Goal: Feedback & Contribution: Contribute content

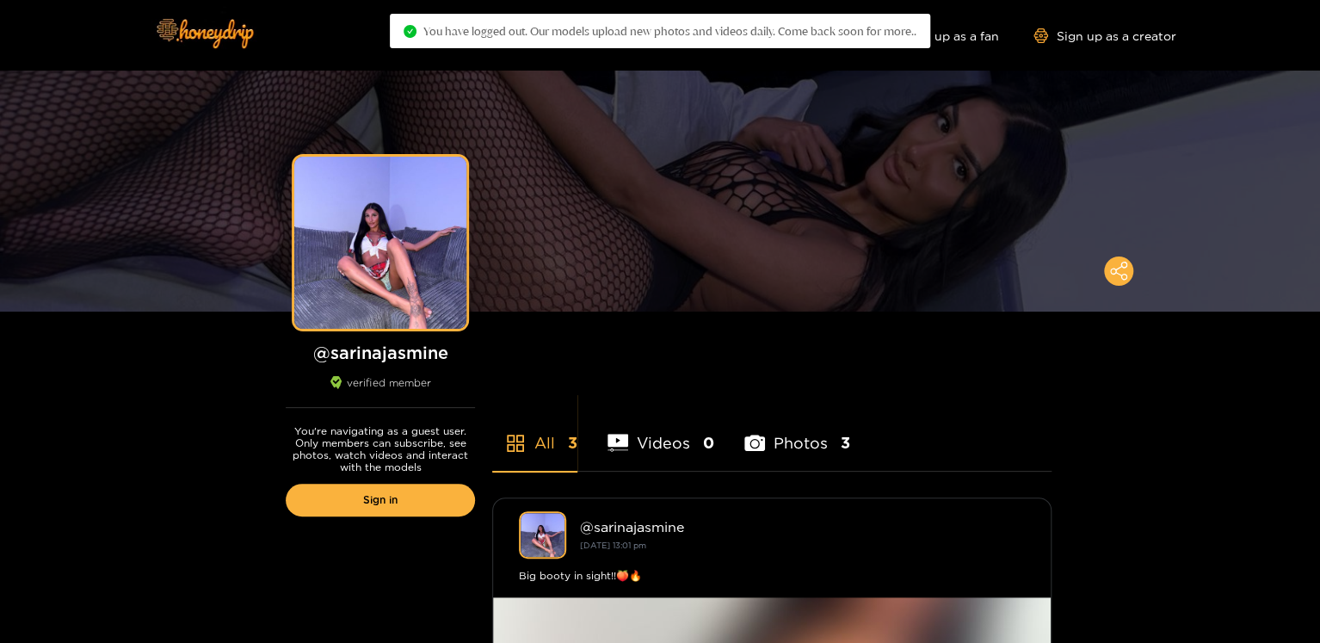
scroll to position [34, 0]
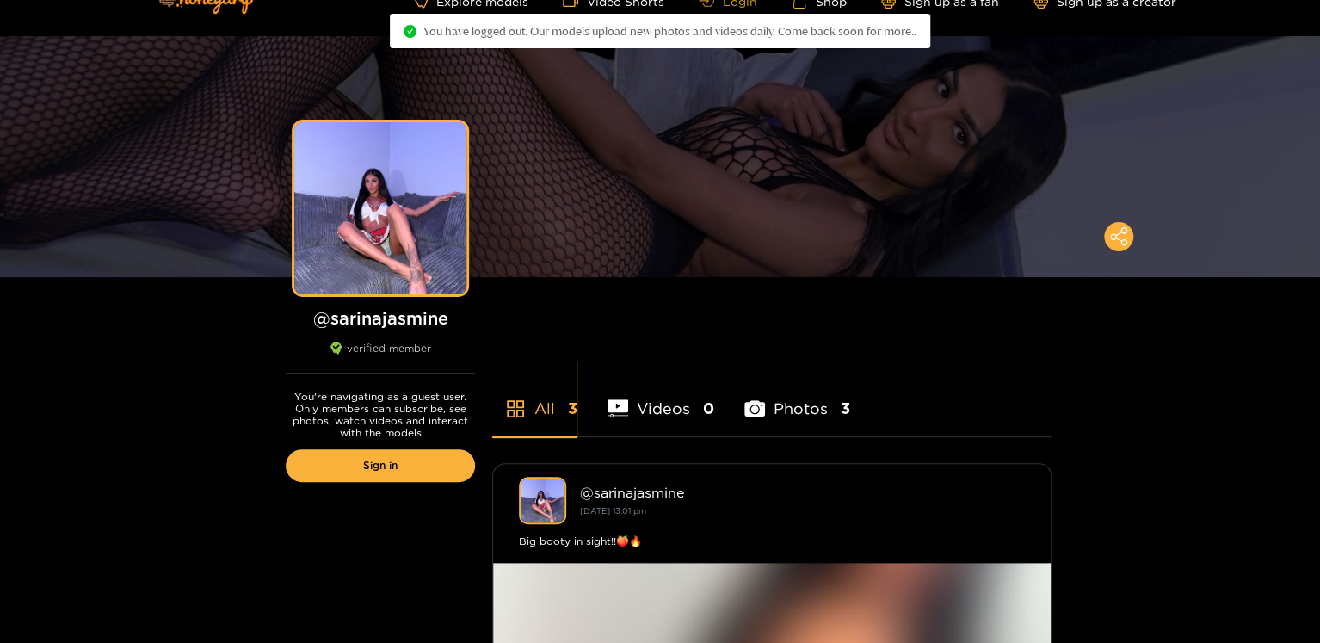
click at [711, 3] on icon at bounding box center [706, 1] width 15 height 12
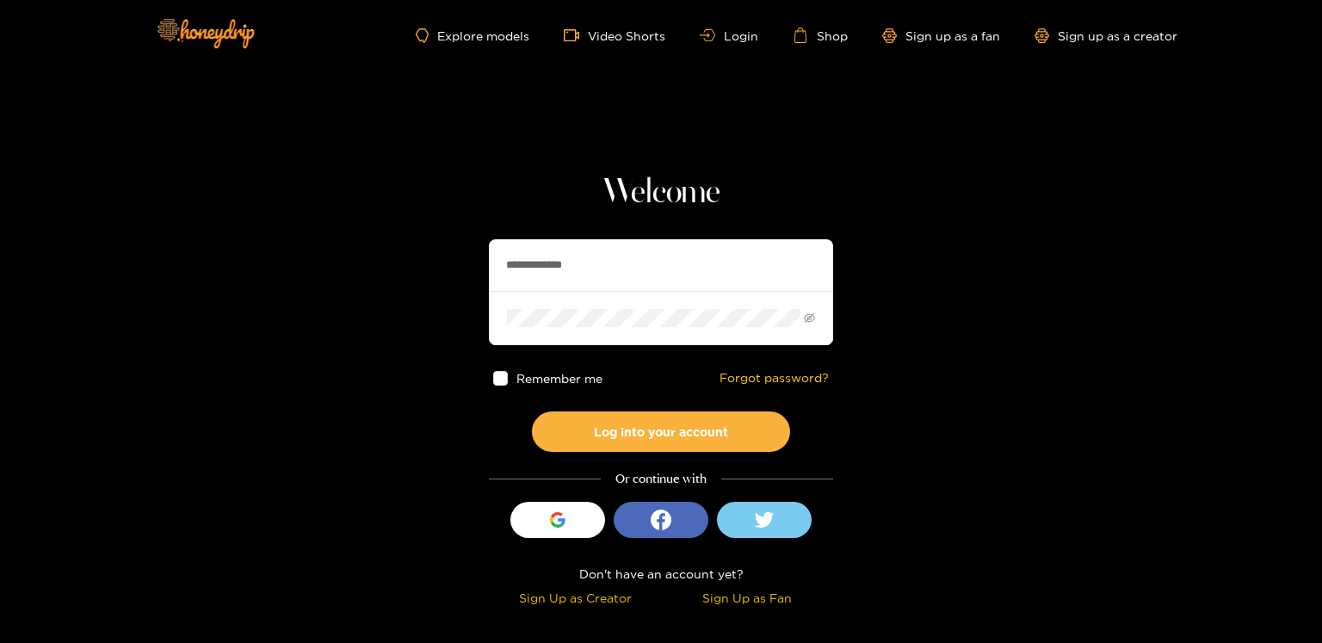
click at [508, 283] on input "**********" at bounding box center [661, 265] width 344 height 52
click at [523, 275] on input "**********" at bounding box center [661, 265] width 344 height 52
type input "*"
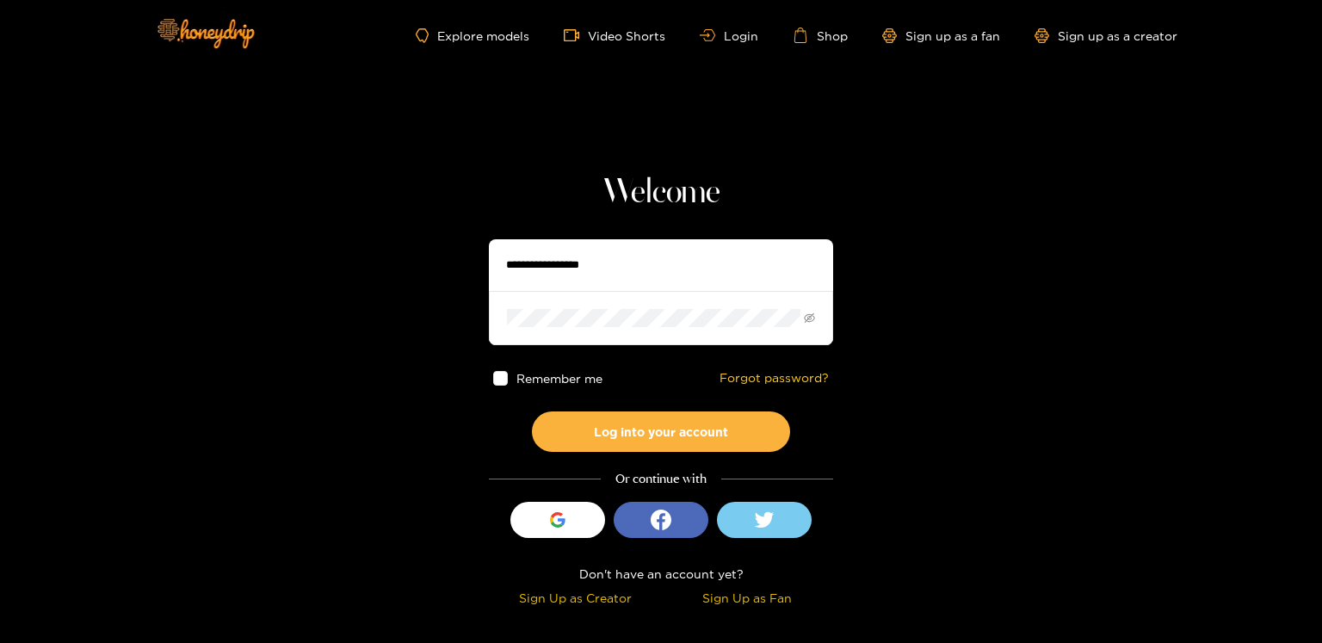
type input "*"
type input "**********"
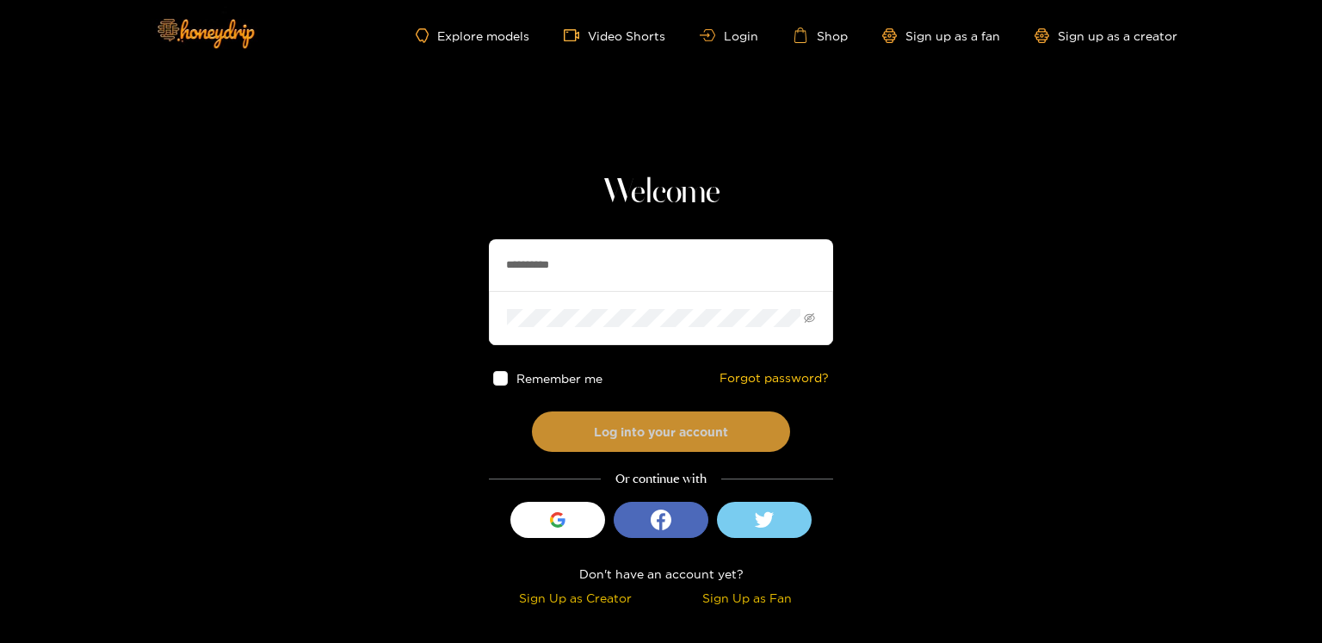
click at [660, 436] on button "Log into your account" at bounding box center [661, 431] width 258 height 40
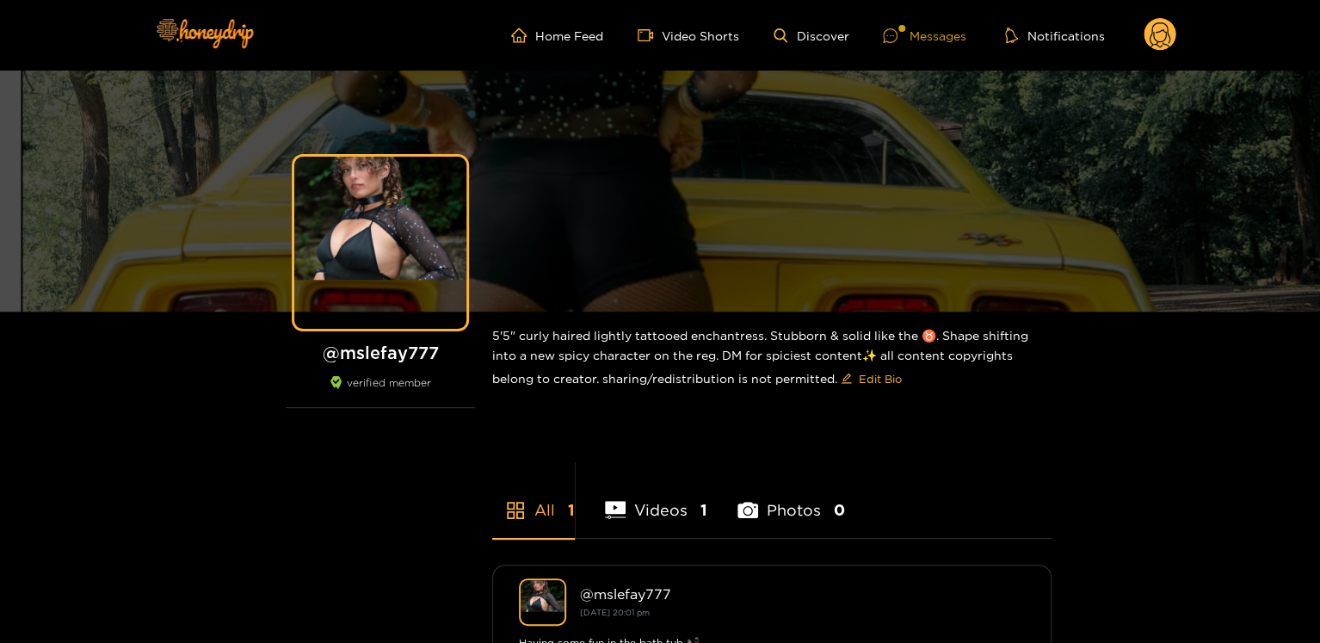
click at [888, 35] on icon at bounding box center [890, 35] width 7 height 2
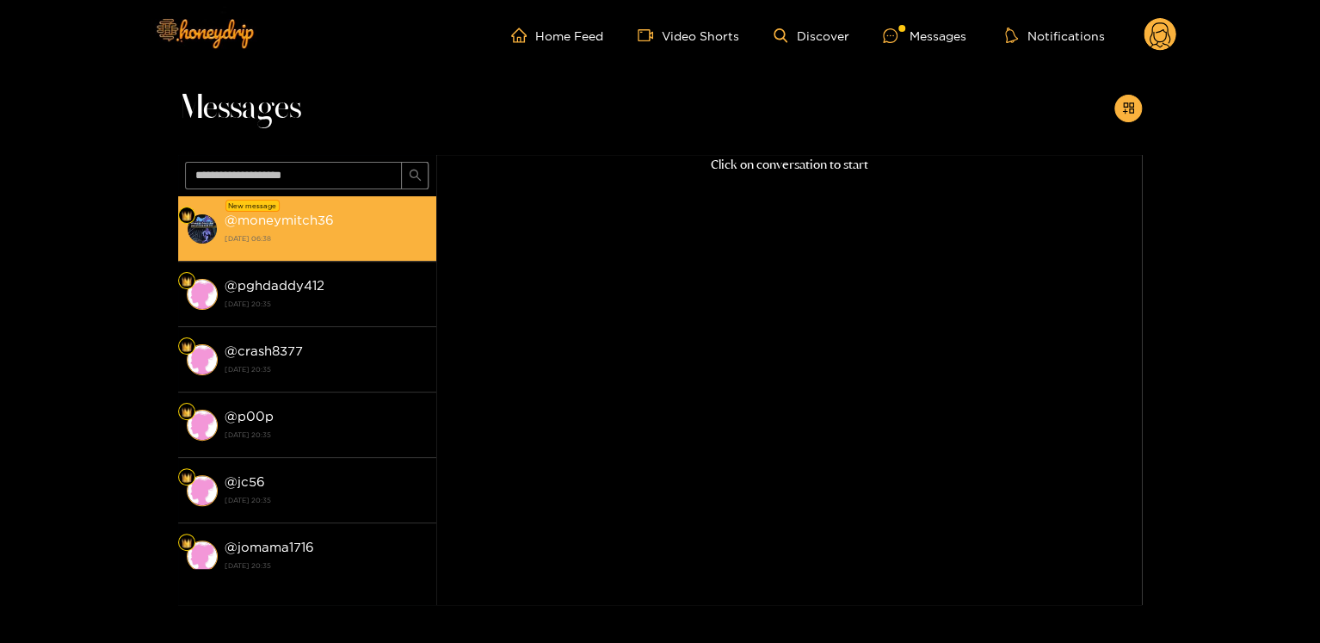
click at [350, 242] on strong "[DATE] 06:38" at bounding box center [326, 238] width 203 height 15
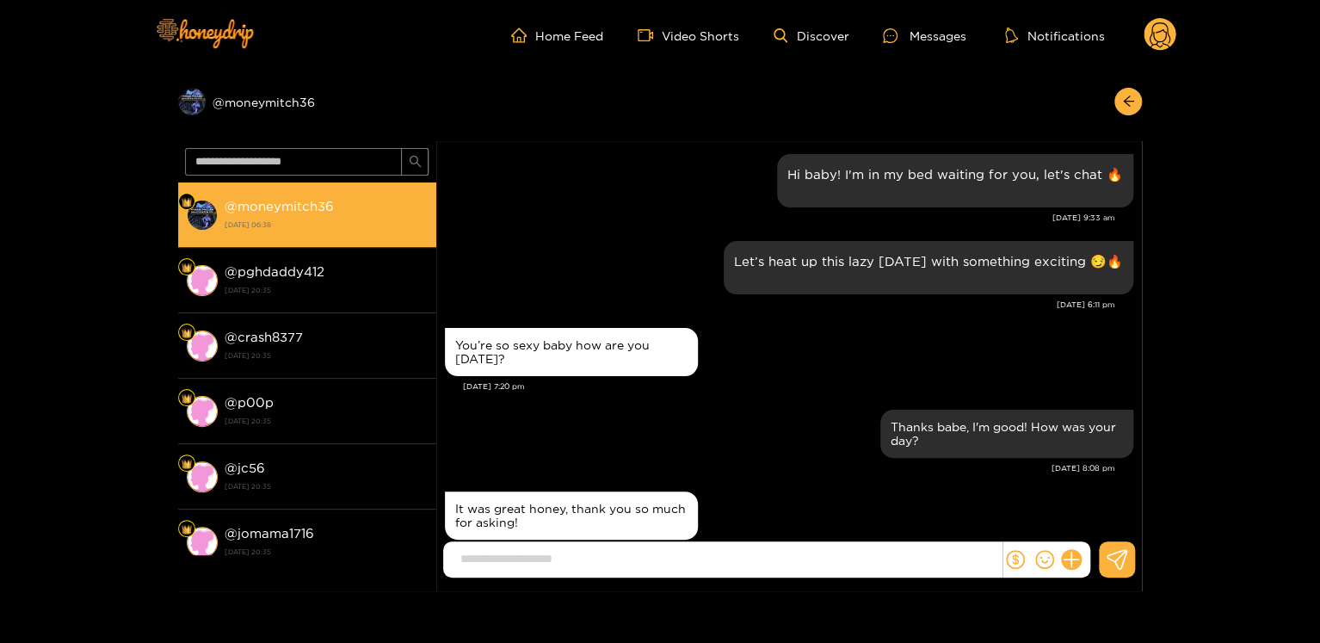
scroll to position [2003, 0]
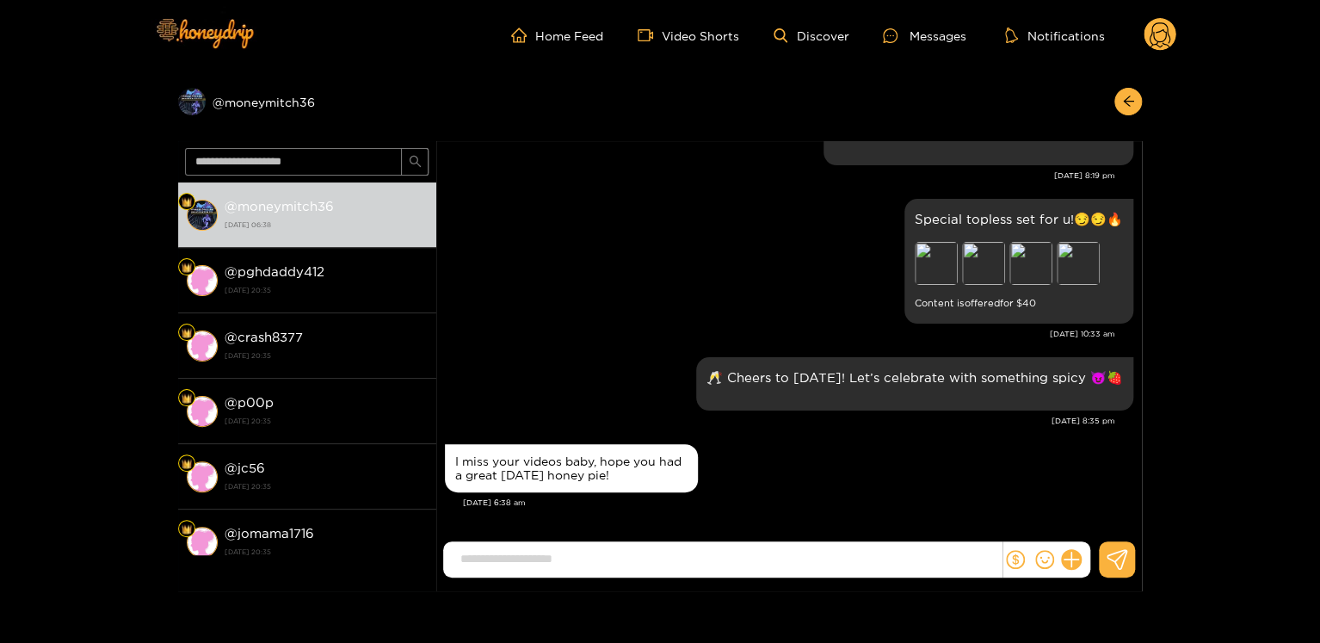
click at [623, 183] on div "Let’s make [DATE] night unforgettable 😈🔥 [DATE] 8:19 pm" at bounding box center [789, 151] width 689 height 87
drag, startPoint x: 560, startPoint y: 559, endPoint x: 591, endPoint y: 555, distance: 31.2
click at [560, 559] on input at bounding box center [727, 559] width 550 height 28
paste input "**********"
type input "**********"
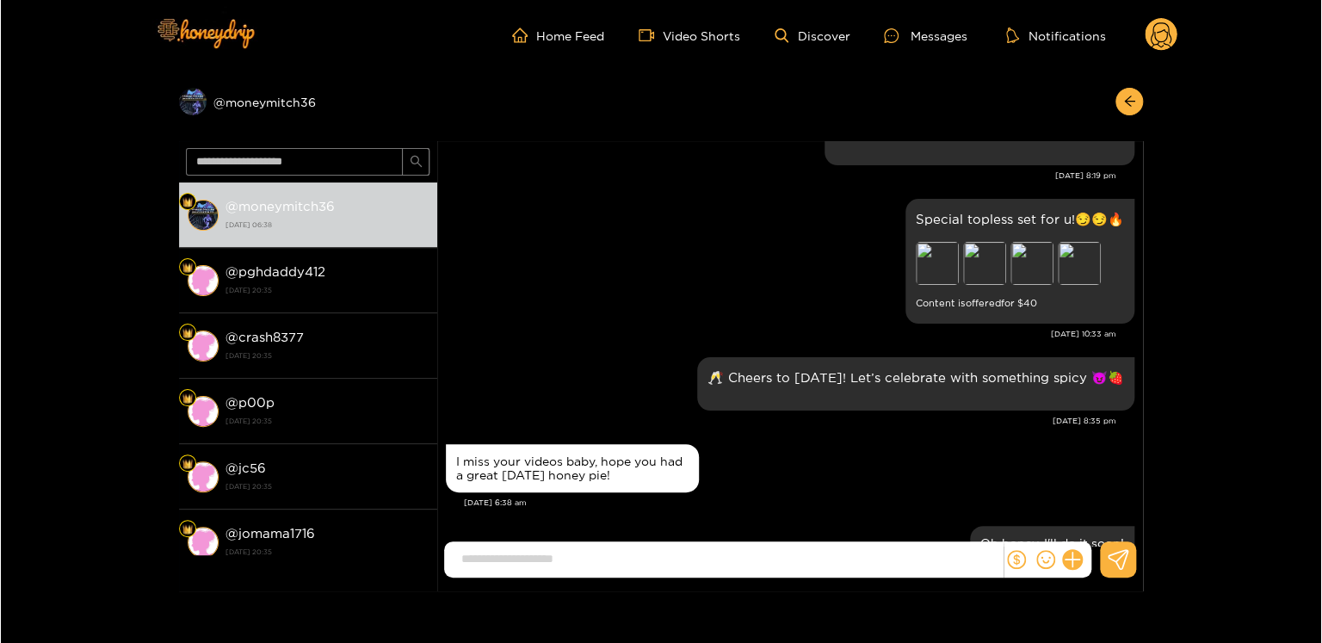
scroll to position [2071, 0]
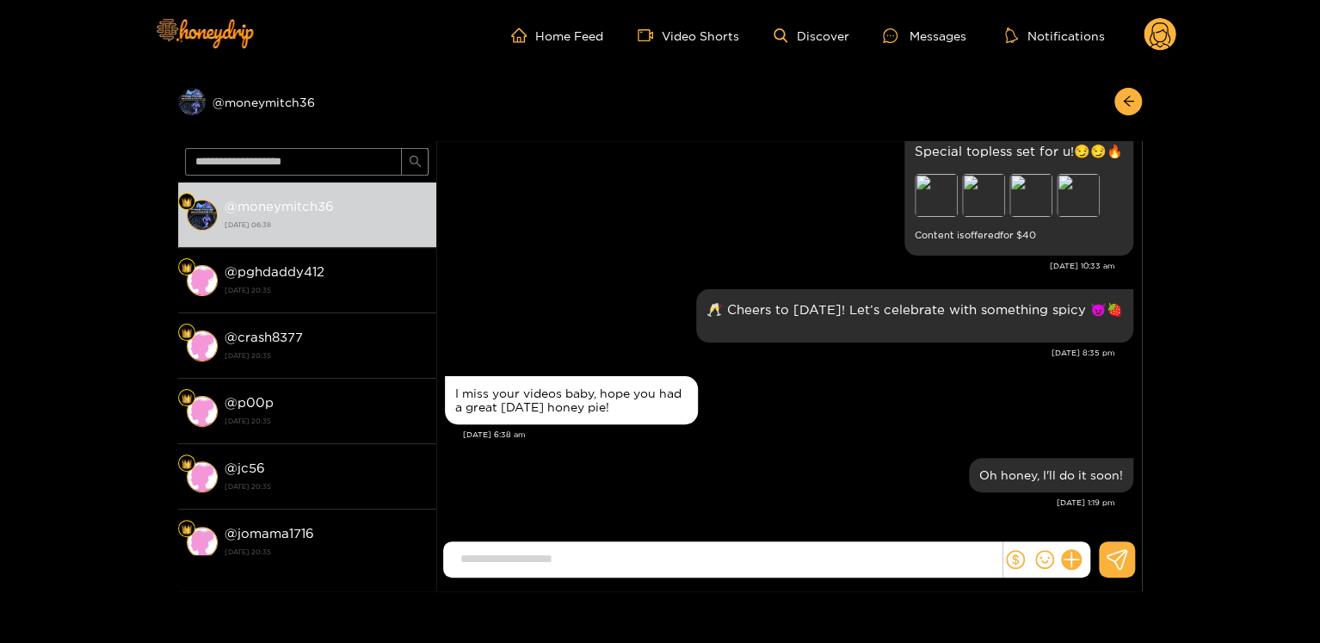
click at [1170, 40] on icon at bounding box center [1160, 37] width 21 height 30
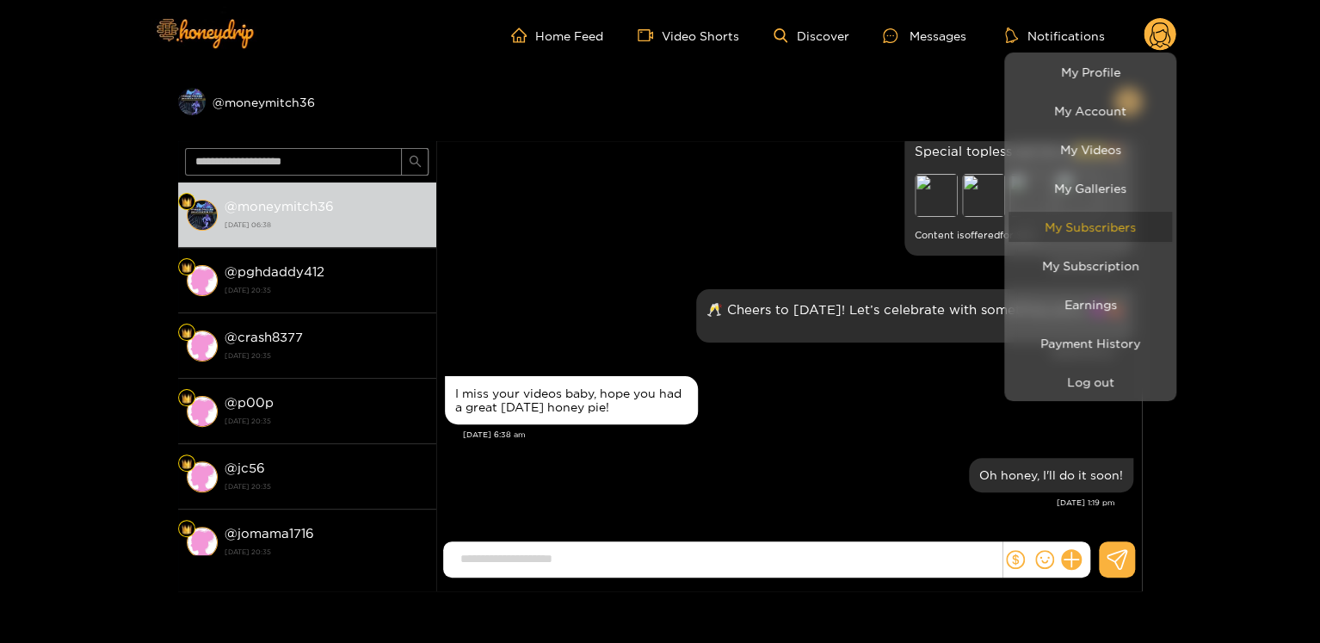
click at [1159, 235] on link "My Subscribers" at bounding box center [1091, 227] width 164 height 30
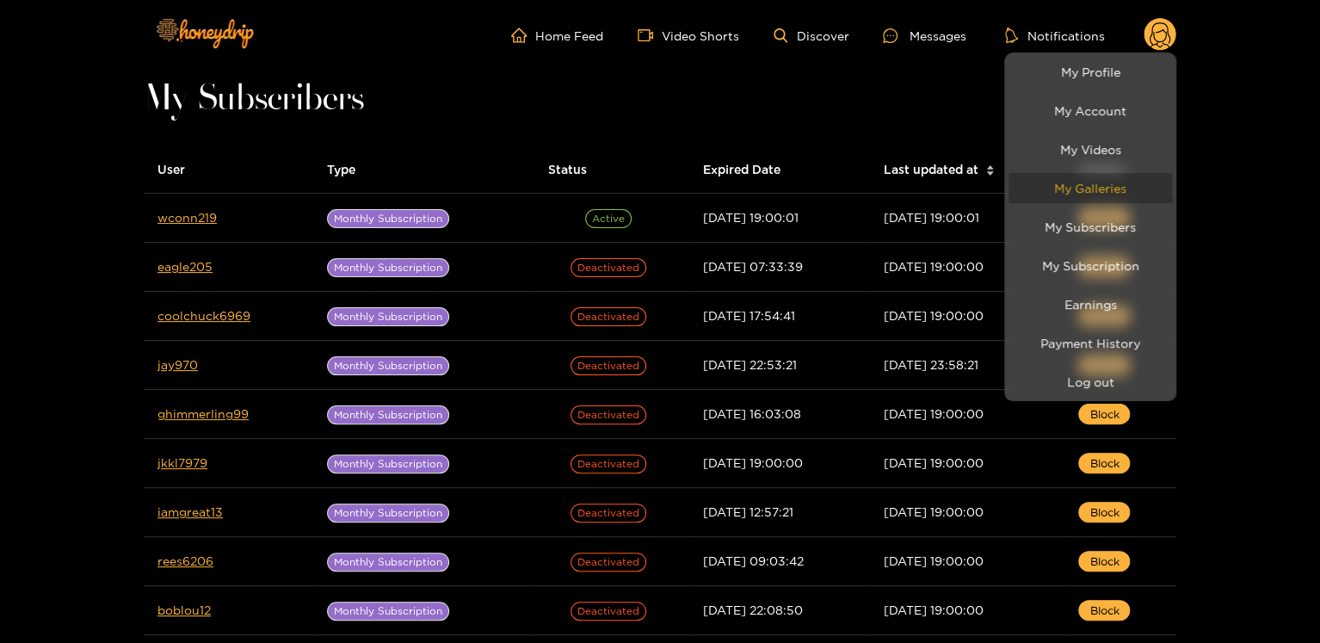
click at [1114, 179] on link "My Galleries" at bounding box center [1091, 188] width 164 height 30
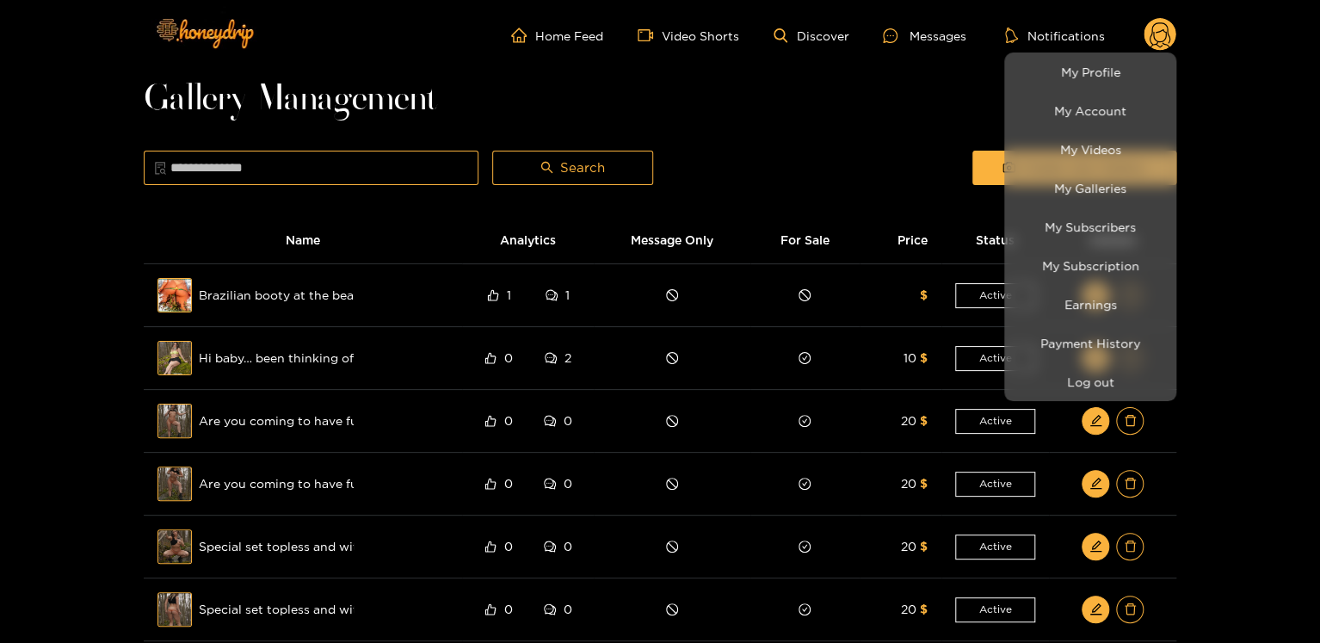
click at [935, 132] on div at bounding box center [660, 321] width 1320 height 643
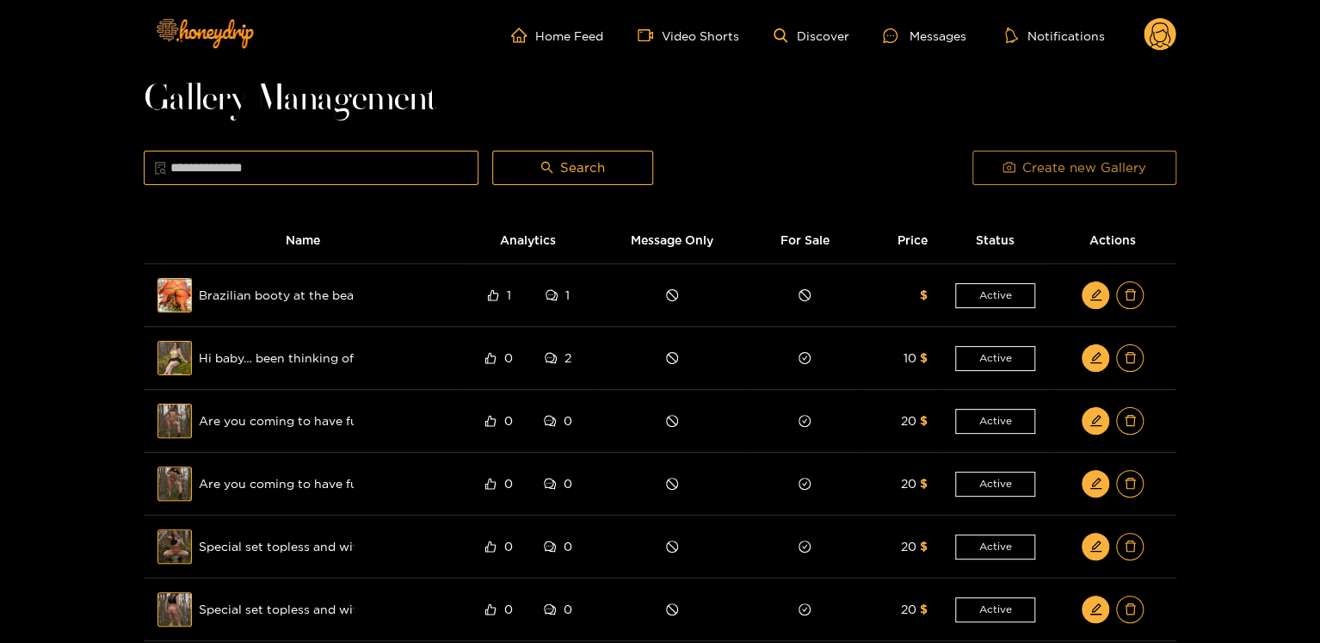
click at [1067, 168] on span "Create new Gallery" at bounding box center [1085, 168] width 124 height 21
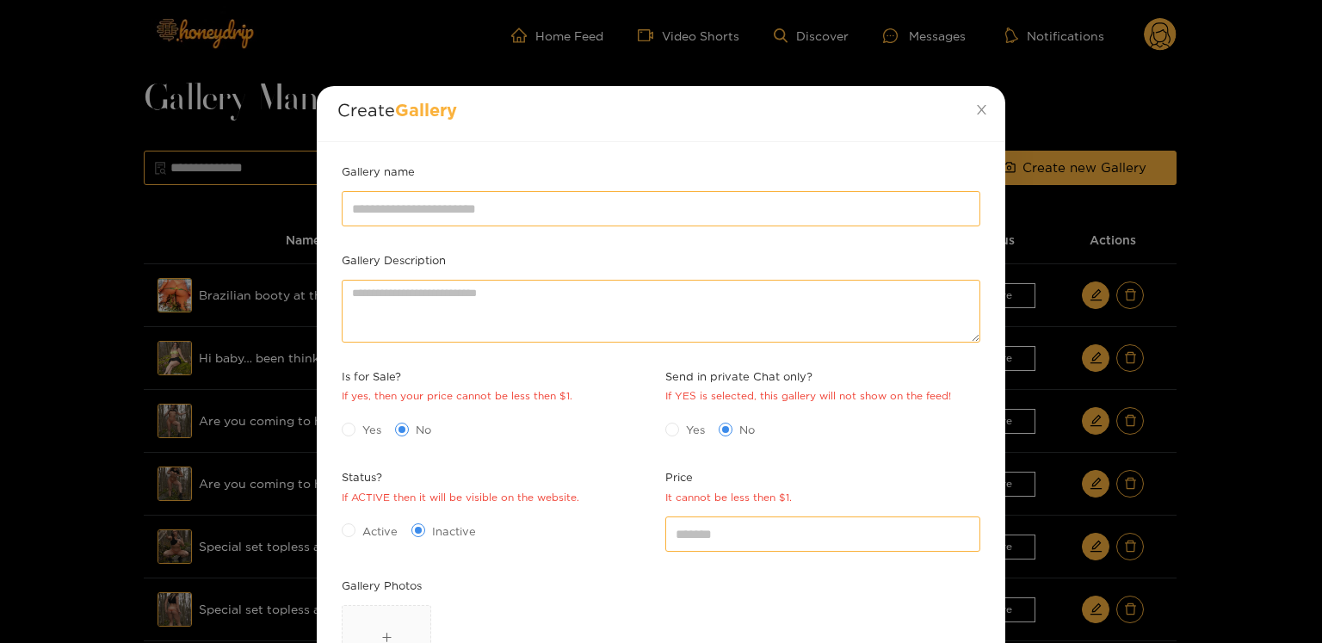
click at [339, 614] on div "Upload" at bounding box center [660, 653] width 647 height 105
click at [398, 626] on span "Upload" at bounding box center [387, 650] width 88 height 88
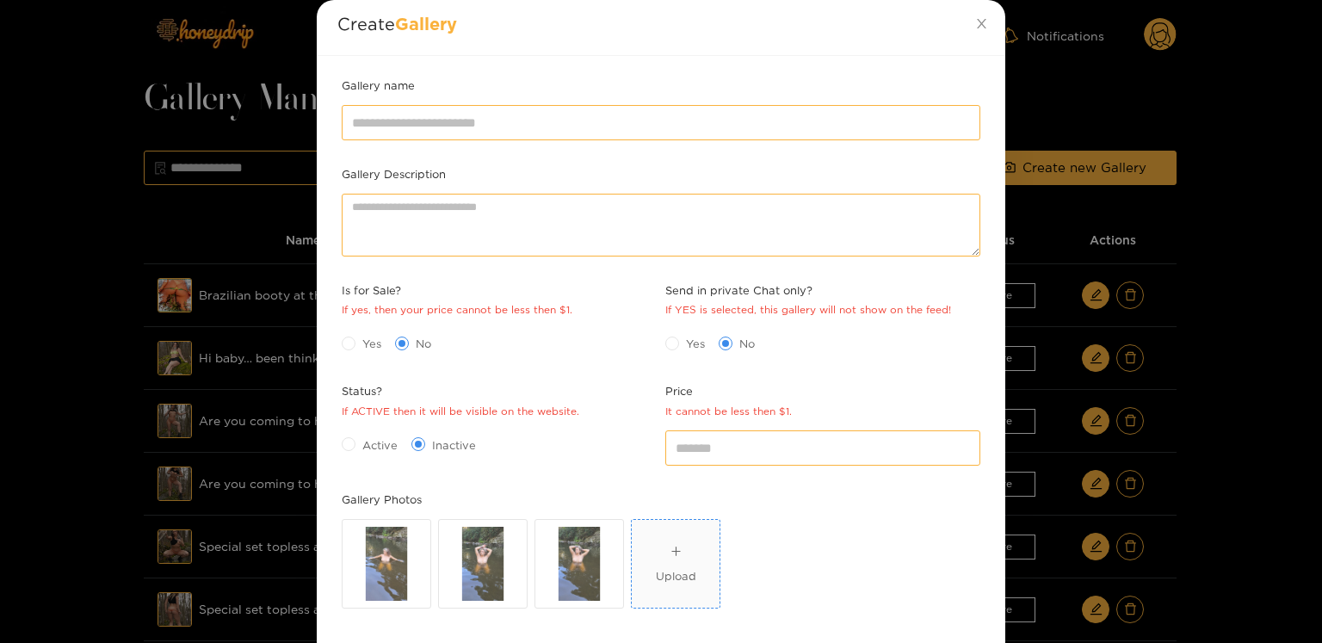
click at [642, 566] on span "Upload" at bounding box center [676, 564] width 88 height 88
click at [745, 443] on input "*" at bounding box center [822, 447] width 315 height 34
type input "*"
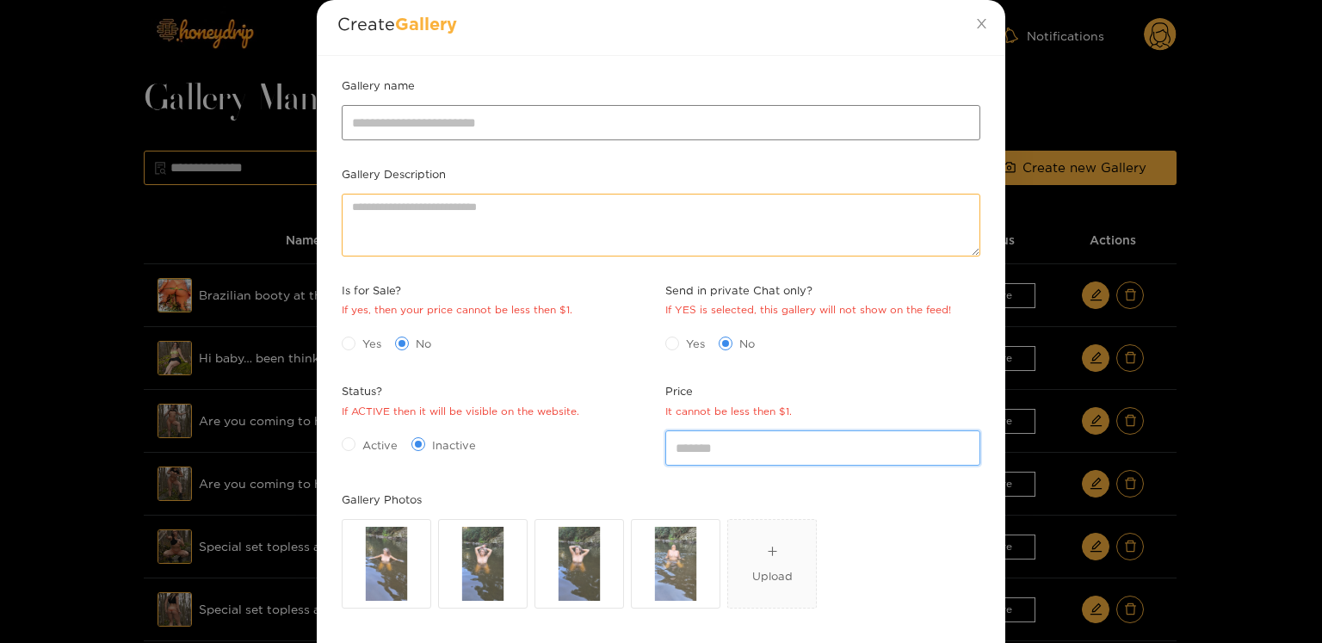
type input "**"
click at [399, 113] on input "Gallery name" at bounding box center [661, 122] width 639 height 34
paste input "**********"
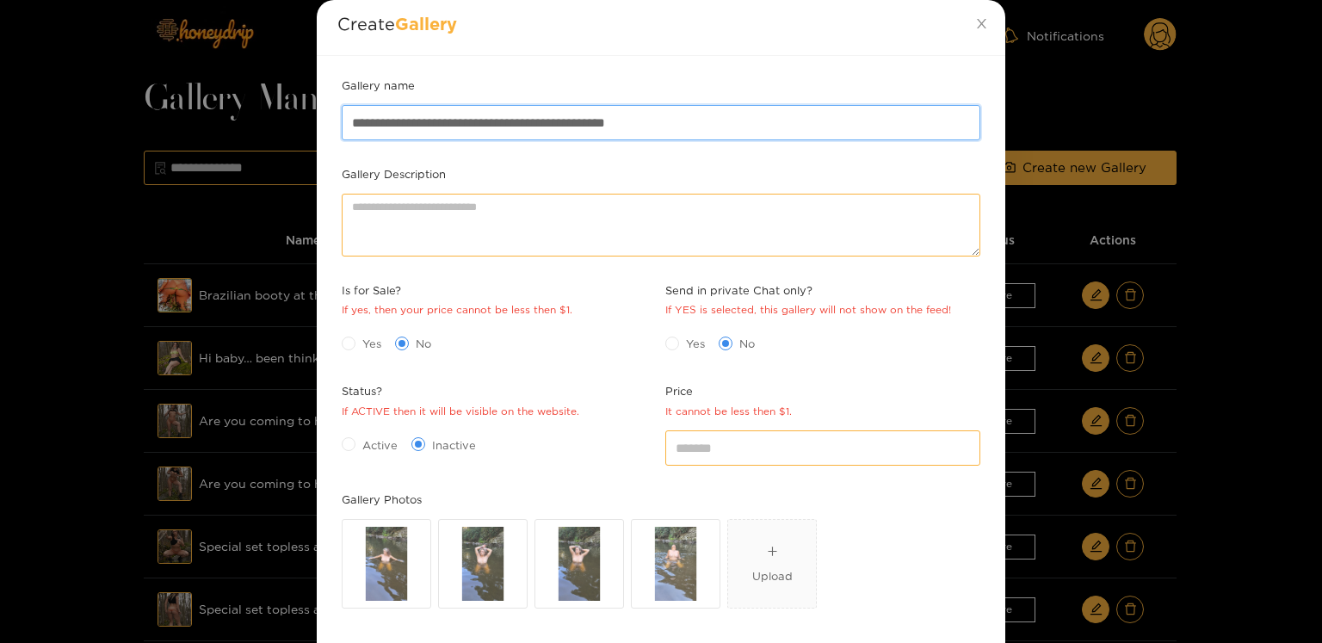
type input "**********"
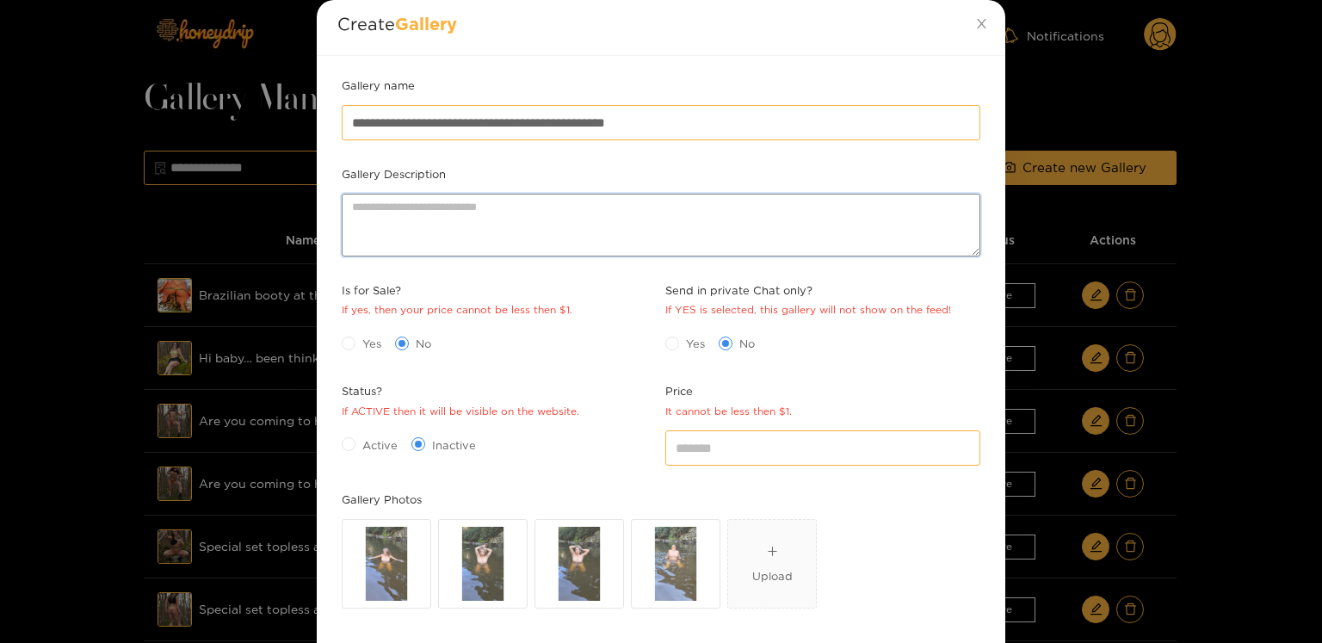
click at [460, 238] on textarea "Gallery Description" at bounding box center [661, 225] width 639 height 63
paste textarea "**********"
type textarea "**********"
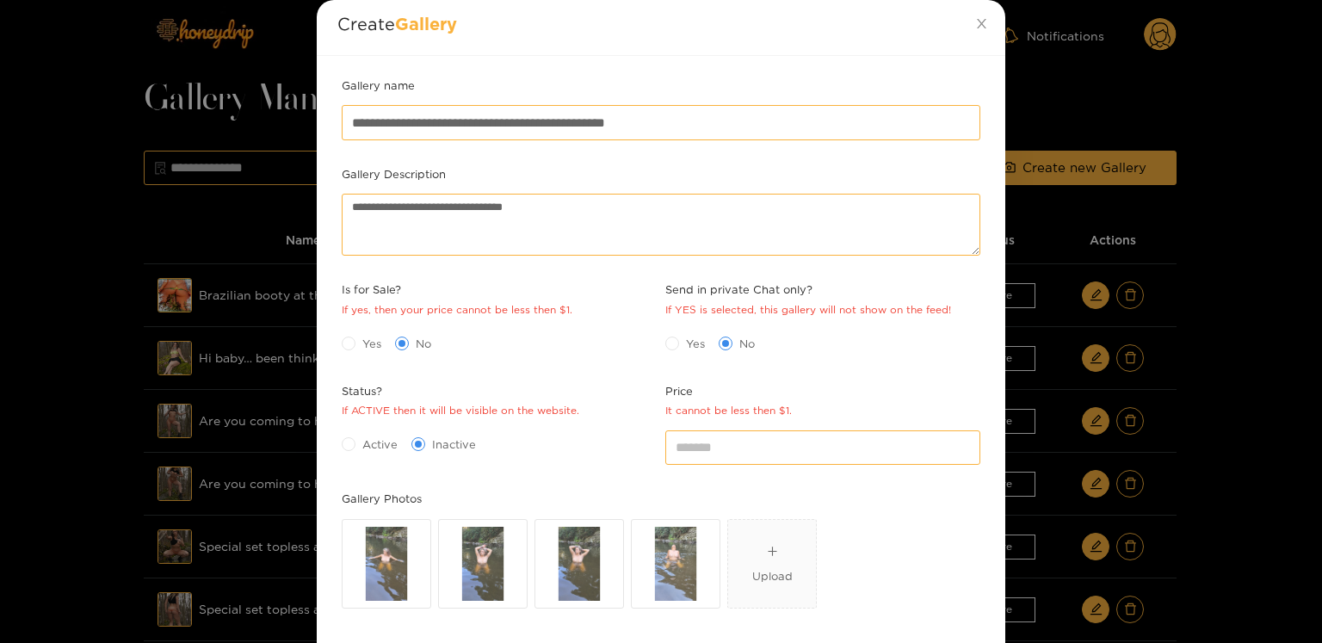
click at [356, 338] on span "Yes" at bounding box center [372, 343] width 33 height 17
click at [364, 448] on span "Active" at bounding box center [380, 444] width 49 height 17
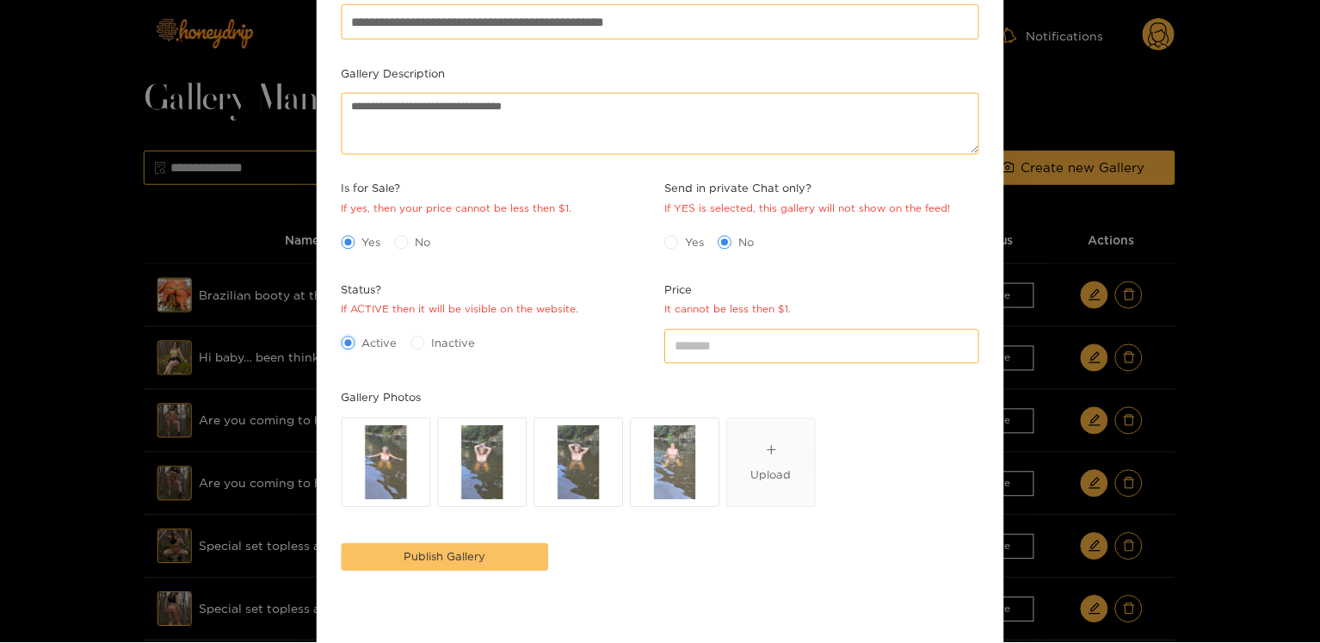
scroll to position [237, 0]
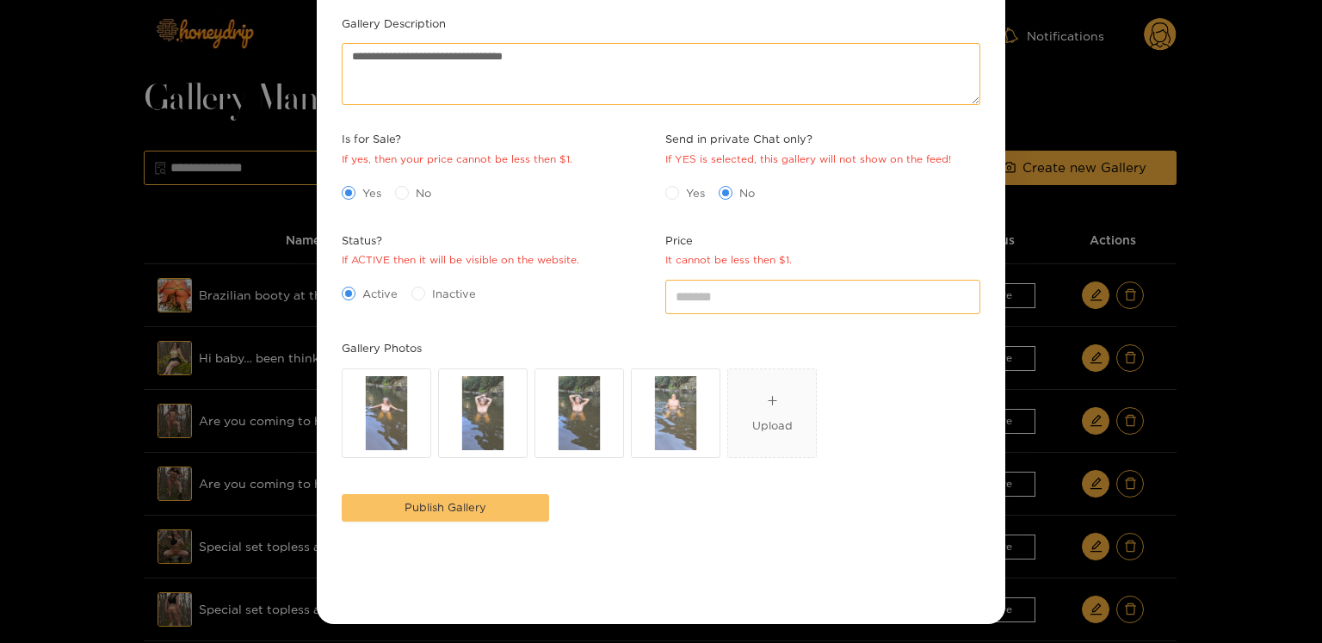
click at [503, 510] on button "Publish Gallery" at bounding box center [445, 508] width 207 height 28
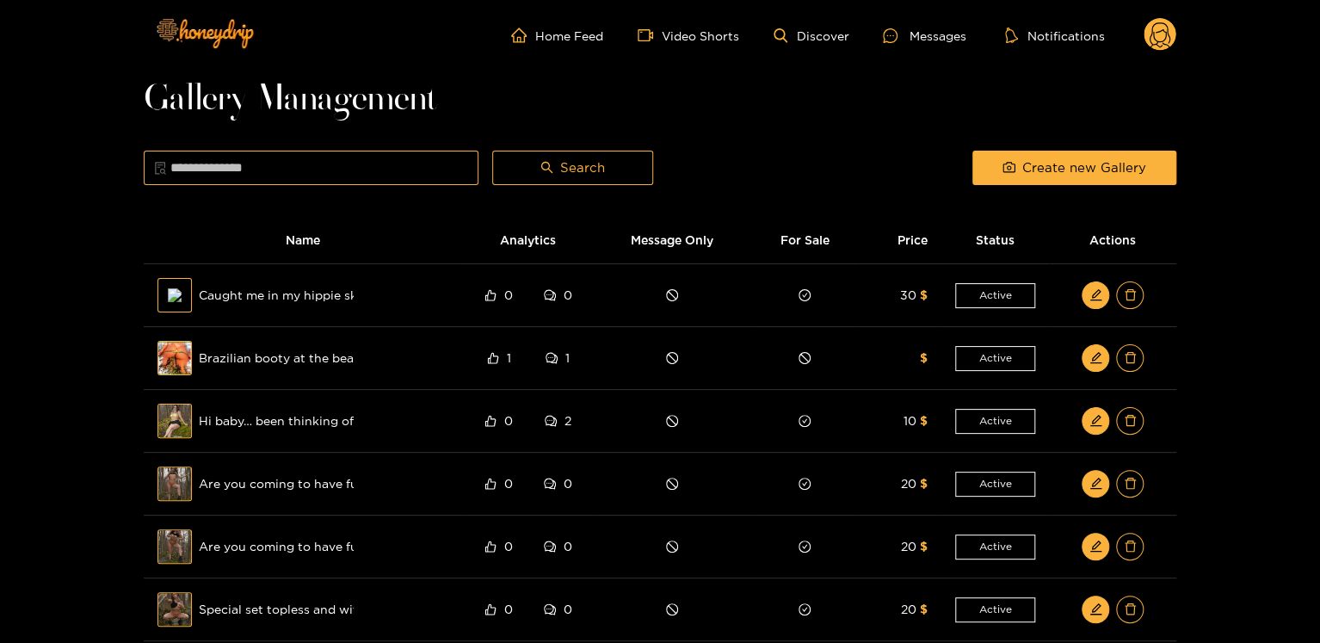
drag, startPoint x: 930, startPoint y: 22, endPoint x: 925, endPoint y: 34, distance: 12.0
click at [930, 22] on ul "Home Feed Video Shorts Discover Messages Notifications" at bounding box center [843, 35] width 665 height 34
drag, startPoint x: 925, startPoint y: 34, endPoint x: 894, endPoint y: 54, distance: 38.0
click at [925, 34] on div "Messages" at bounding box center [924, 36] width 83 height 20
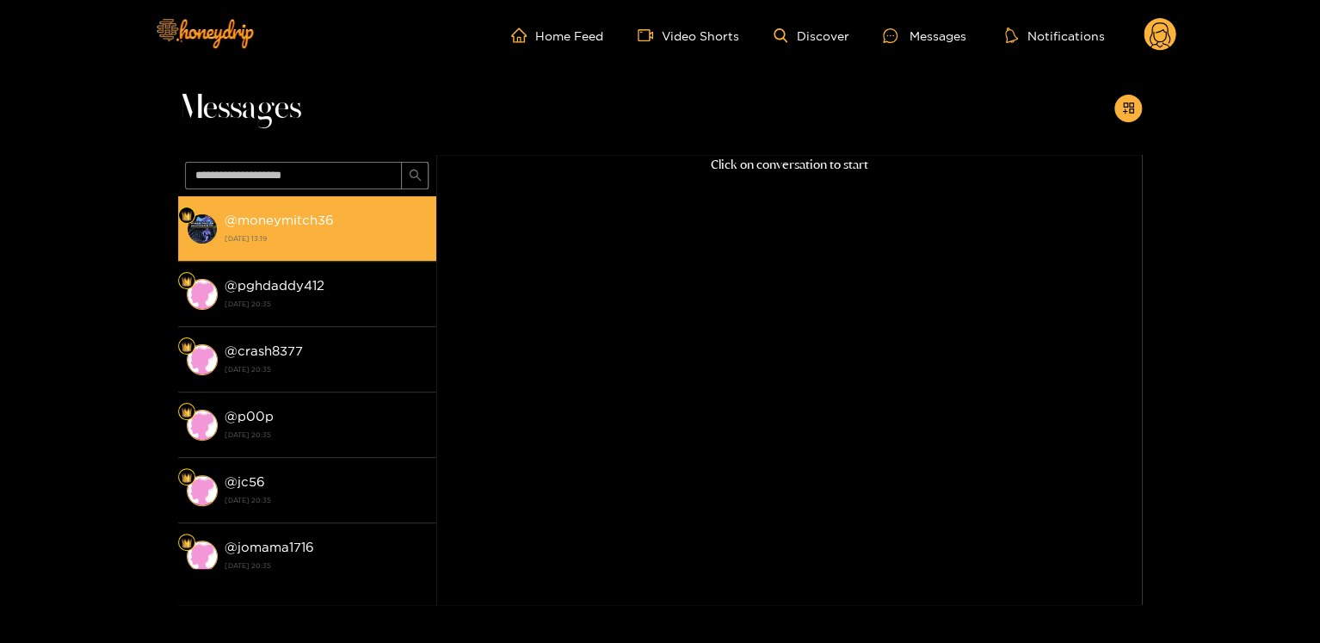
click at [366, 220] on div "@ moneymitch36 [DATE] 13:19" at bounding box center [326, 228] width 203 height 39
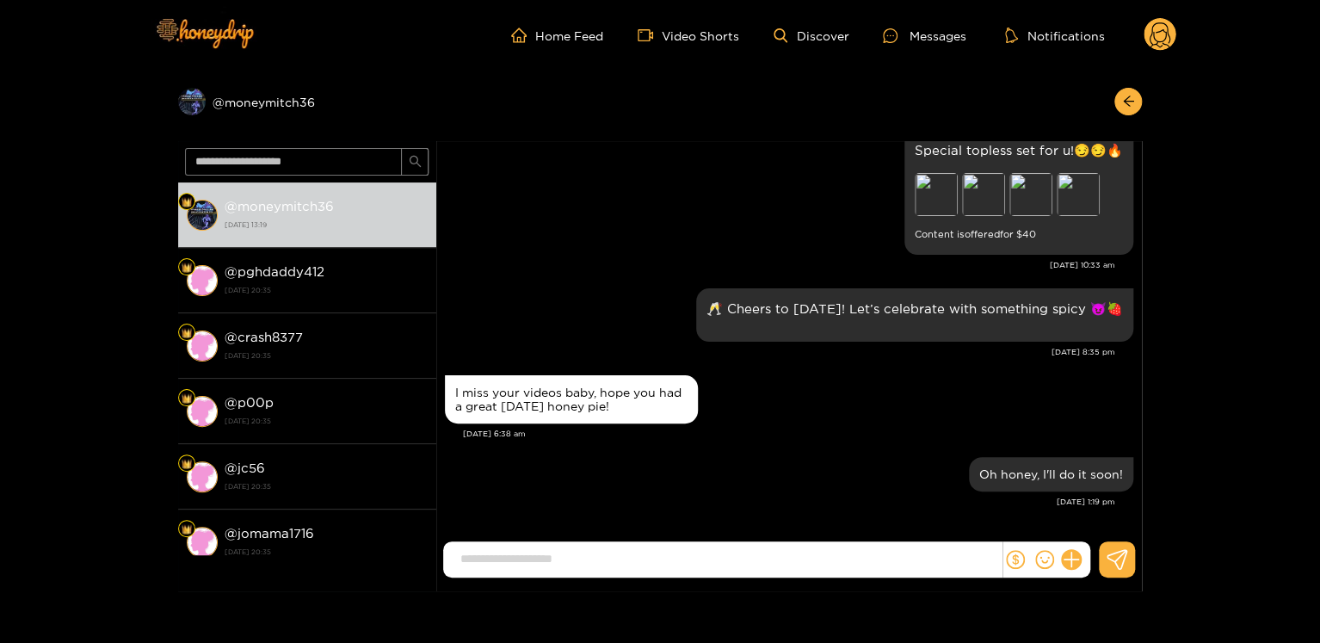
scroll to position [1984, 0]
click at [650, 569] on input at bounding box center [727, 559] width 550 height 28
paste input "**********"
type input "**********"
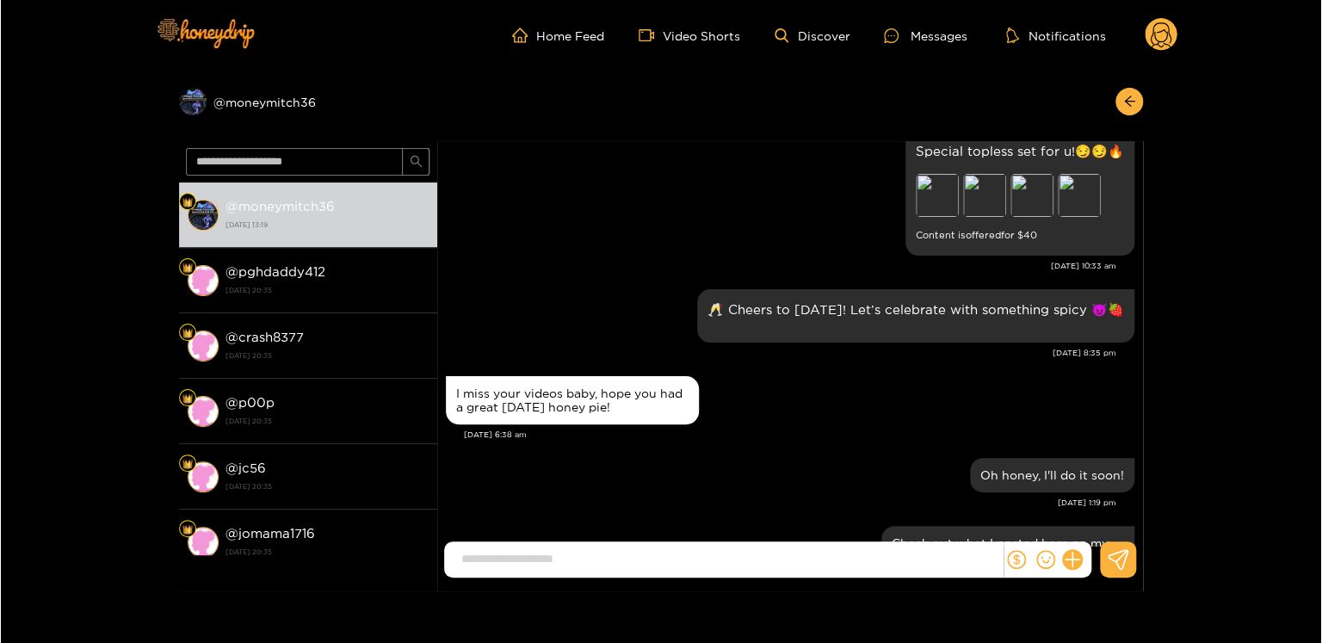
scroll to position [2066, 0]
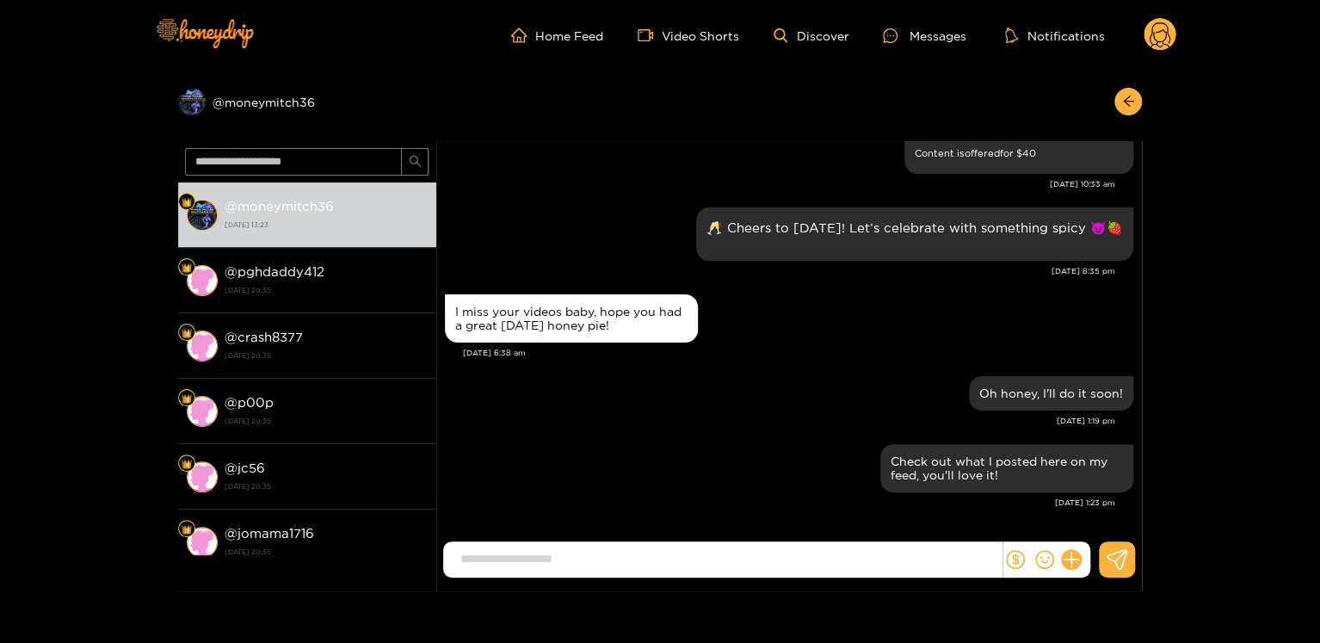
click at [1147, 43] on circle at bounding box center [1160, 34] width 33 height 33
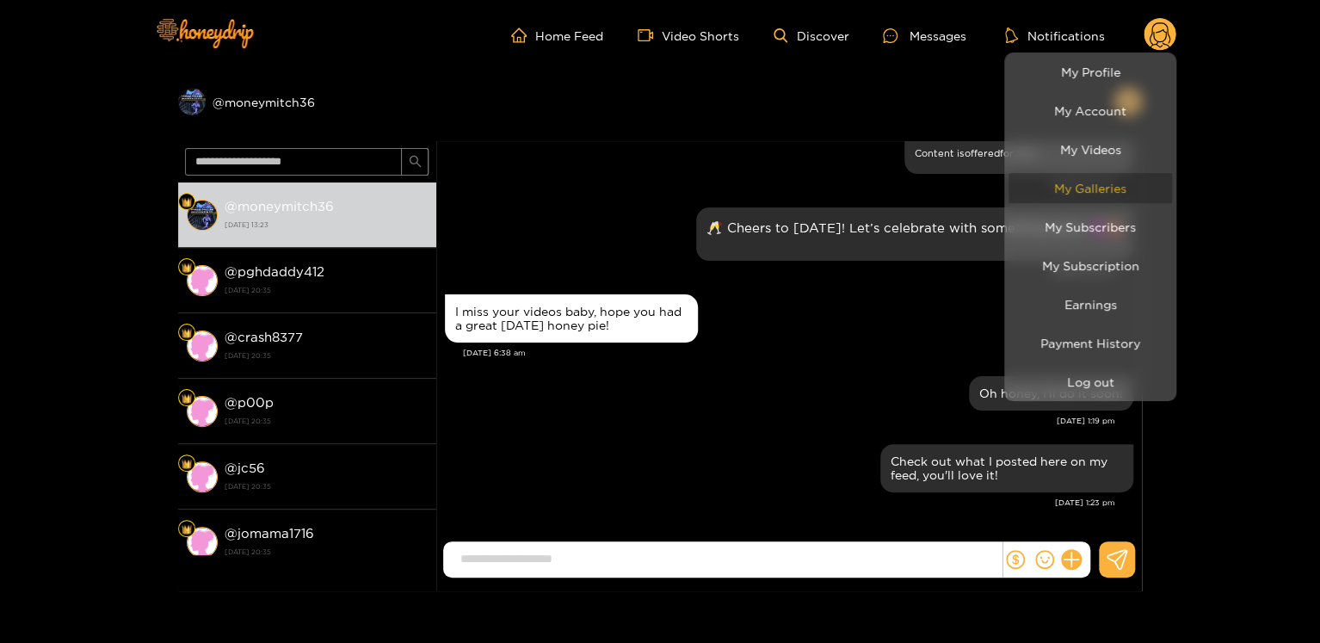
click at [1121, 185] on link "My Galleries" at bounding box center [1091, 188] width 164 height 30
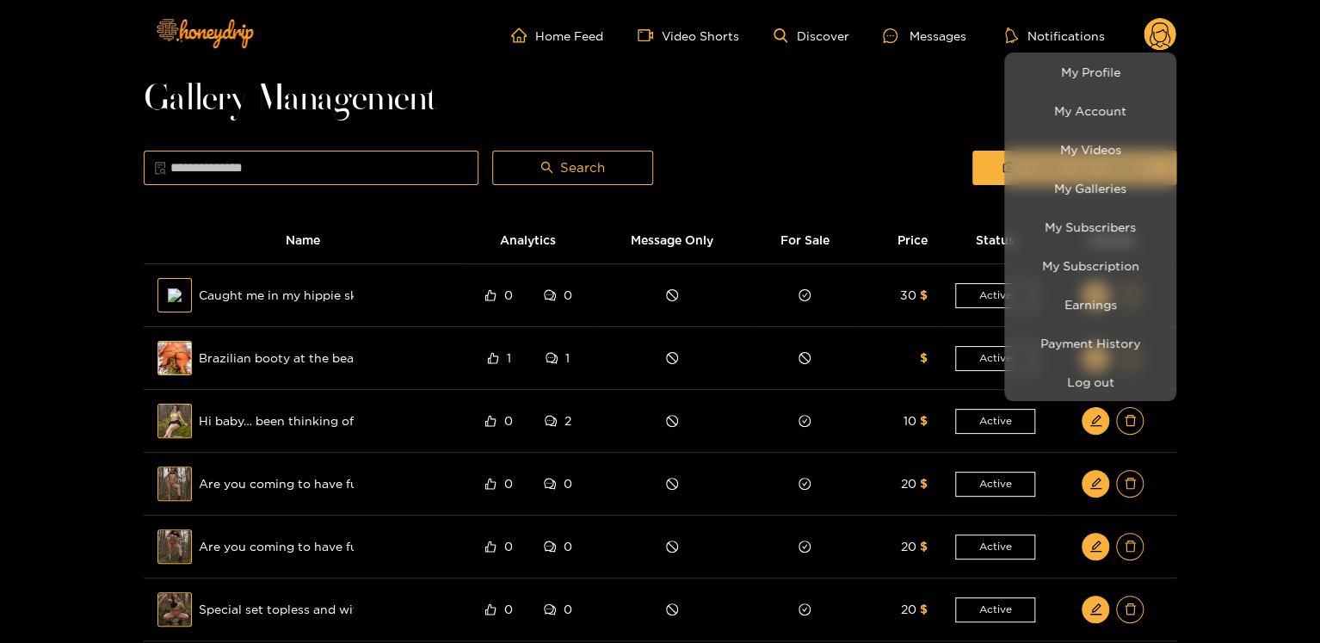
click at [186, 289] on div at bounding box center [660, 321] width 1320 height 643
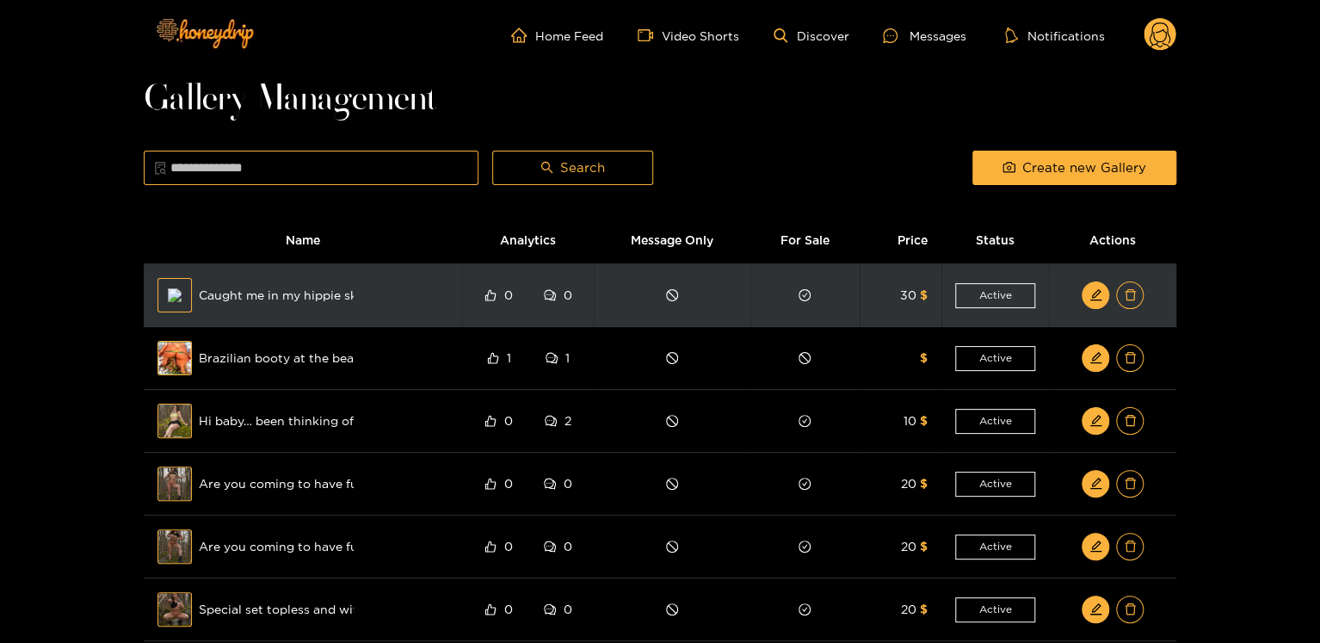
click at [241, 287] on span "Caught me in my hippie skin 🏵🌸🪷🌱 (uncensored)" at bounding box center [276, 295] width 155 height 19
click at [1089, 291] on button "button" at bounding box center [1096, 295] width 28 height 28
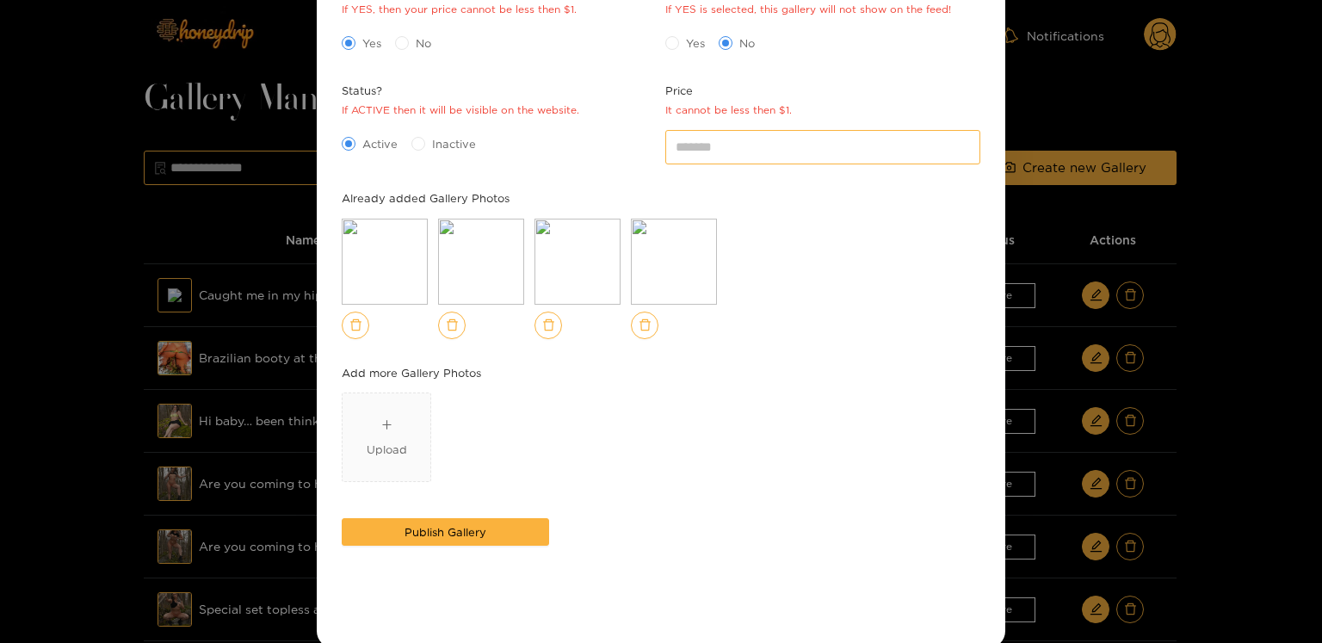
scroll to position [411, 0]
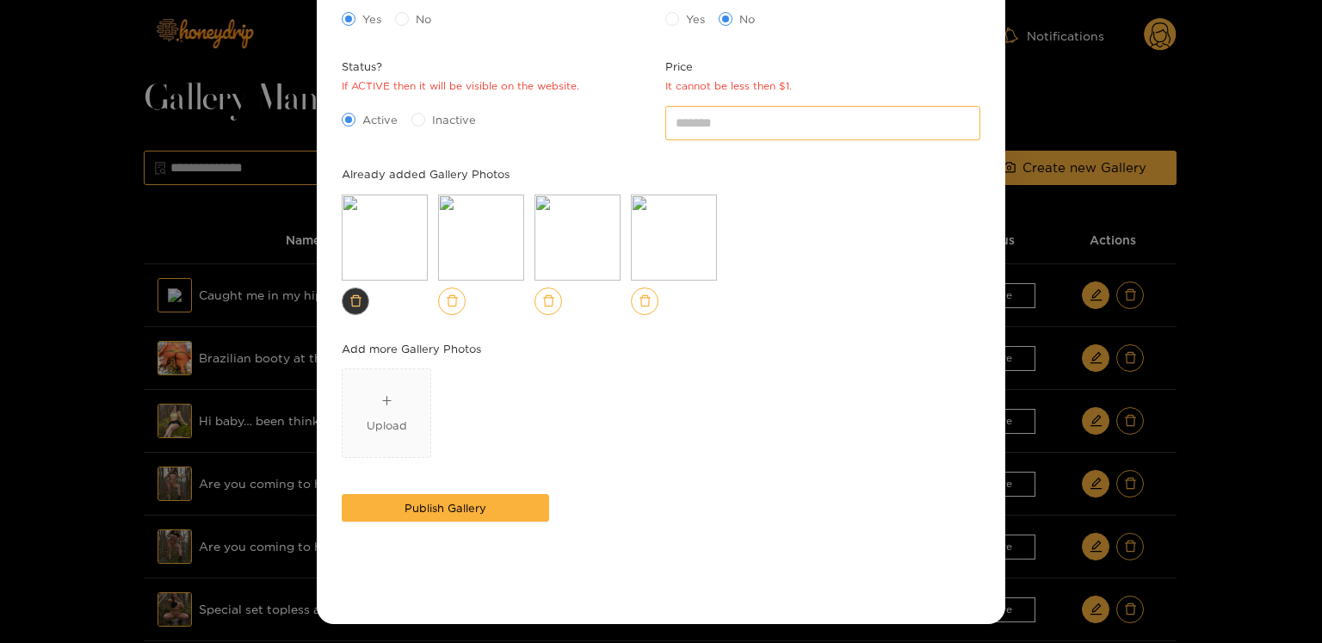
click at [351, 294] on icon "delete" at bounding box center [355, 300] width 13 height 13
click at [357, 304] on icon "delete" at bounding box center [355, 299] width 11 height 11
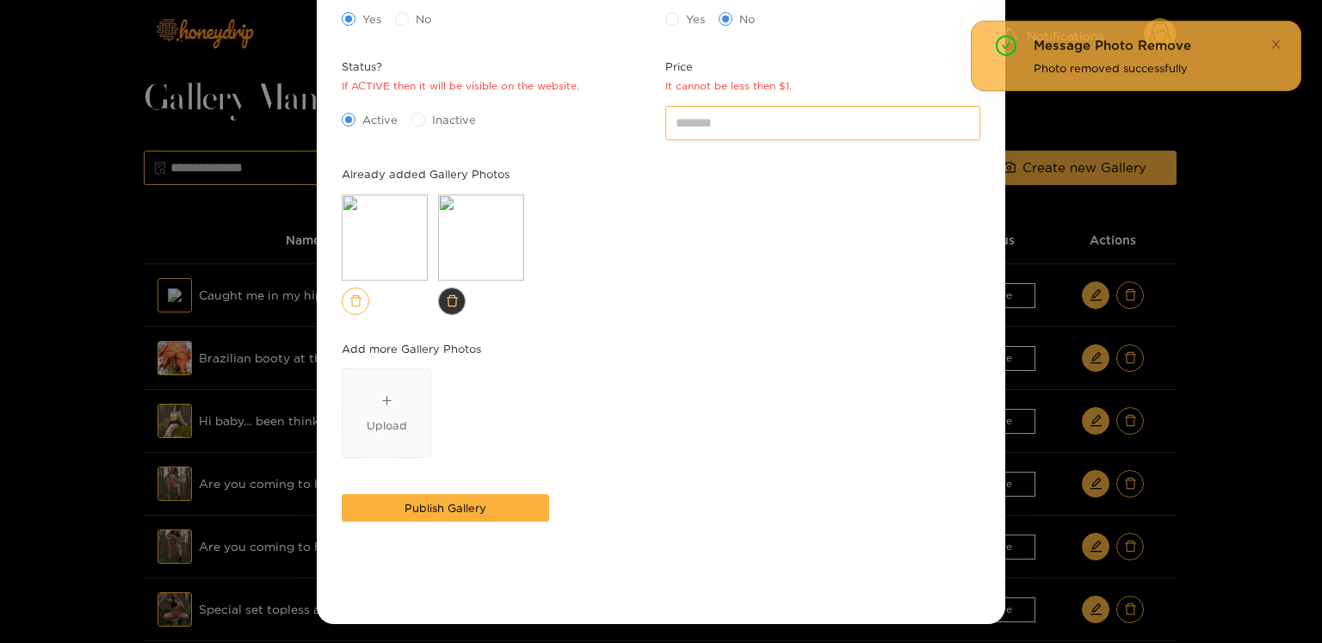
click at [438, 301] on button "button" at bounding box center [452, 302] width 28 height 28
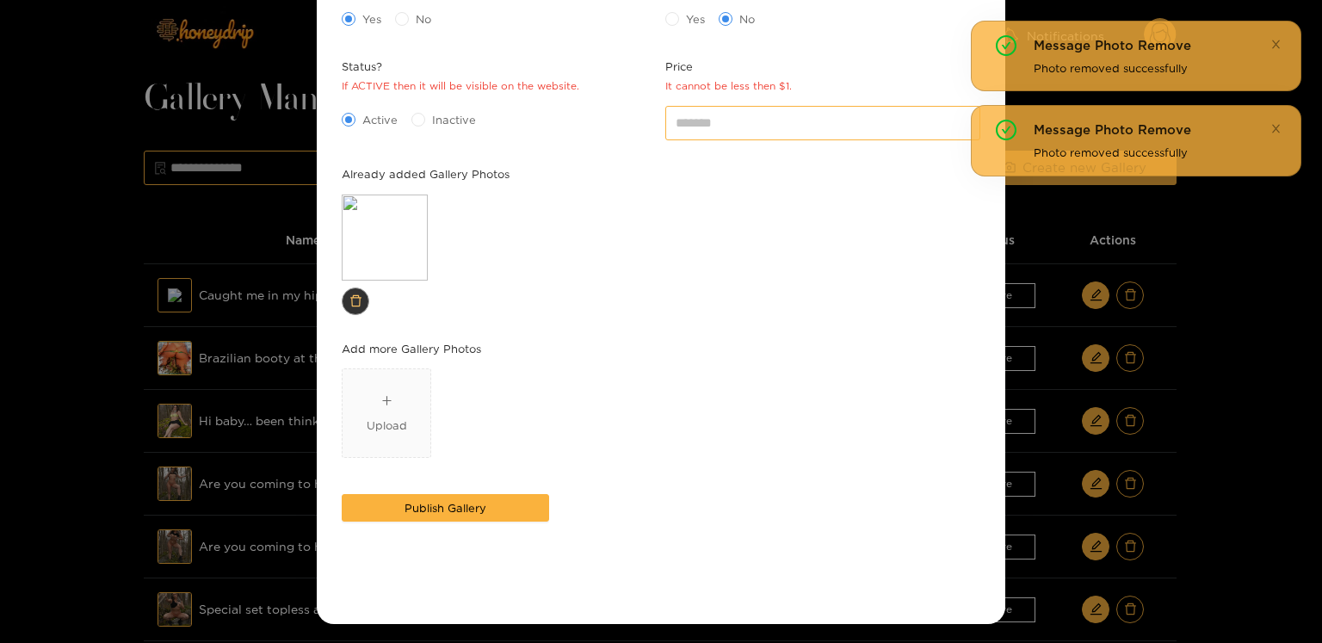
click at [350, 290] on button "button" at bounding box center [356, 302] width 28 height 28
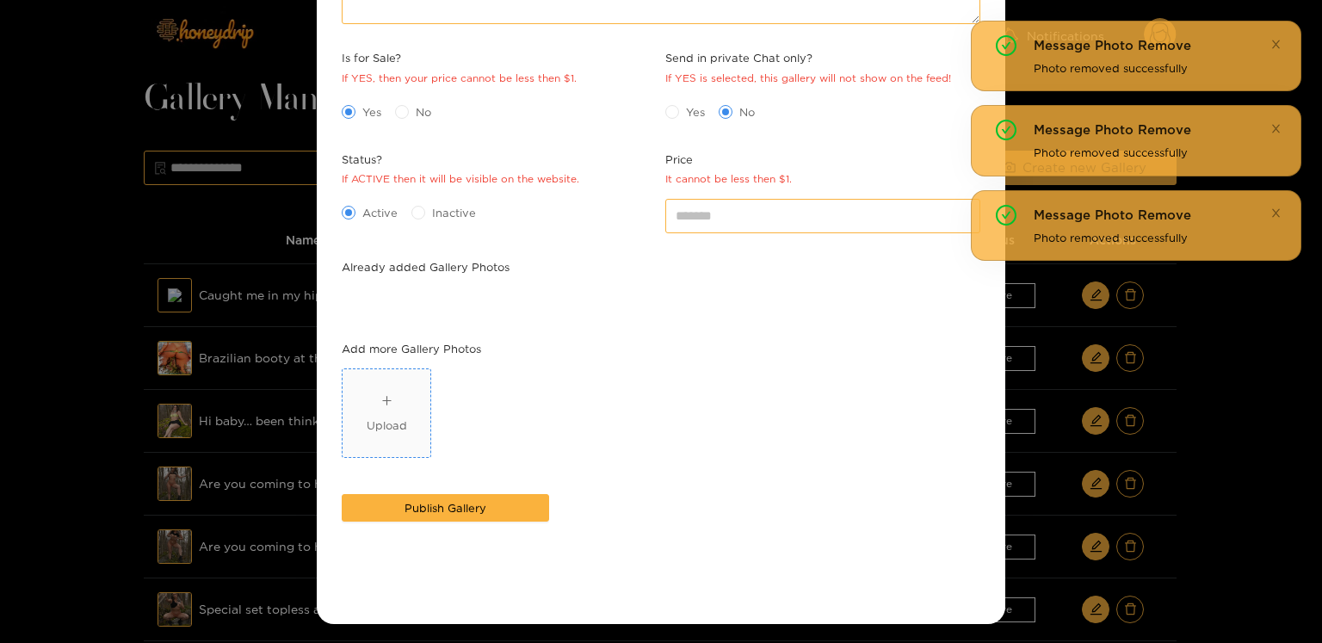
click at [374, 406] on div "Upload" at bounding box center [387, 414] width 40 height 42
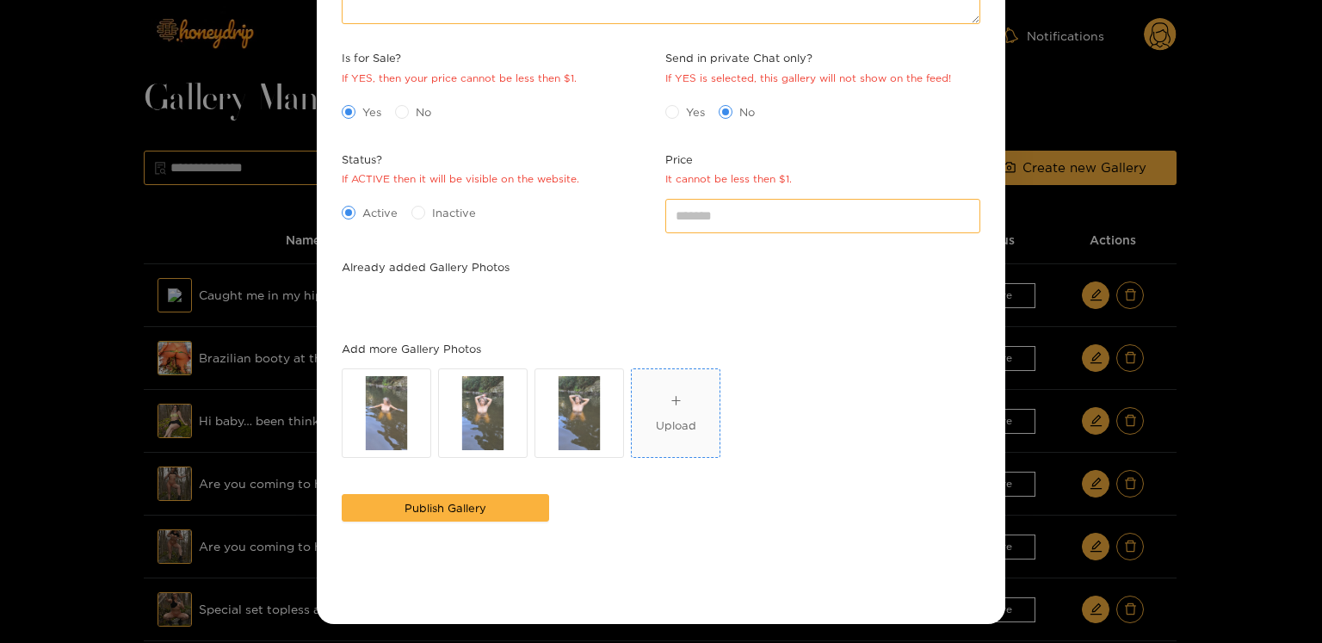
click at [640, 425] on span "Upload" at bounding box center [676, 413] width 88 height 88
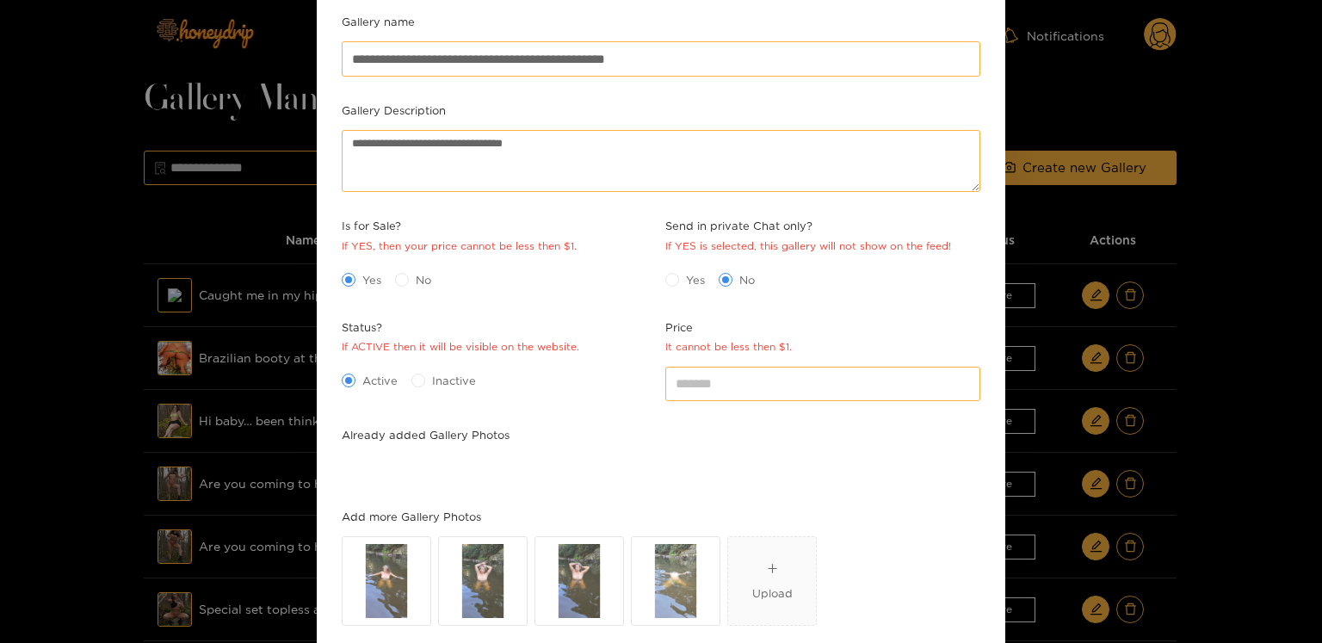
scroll to position [145, 0]
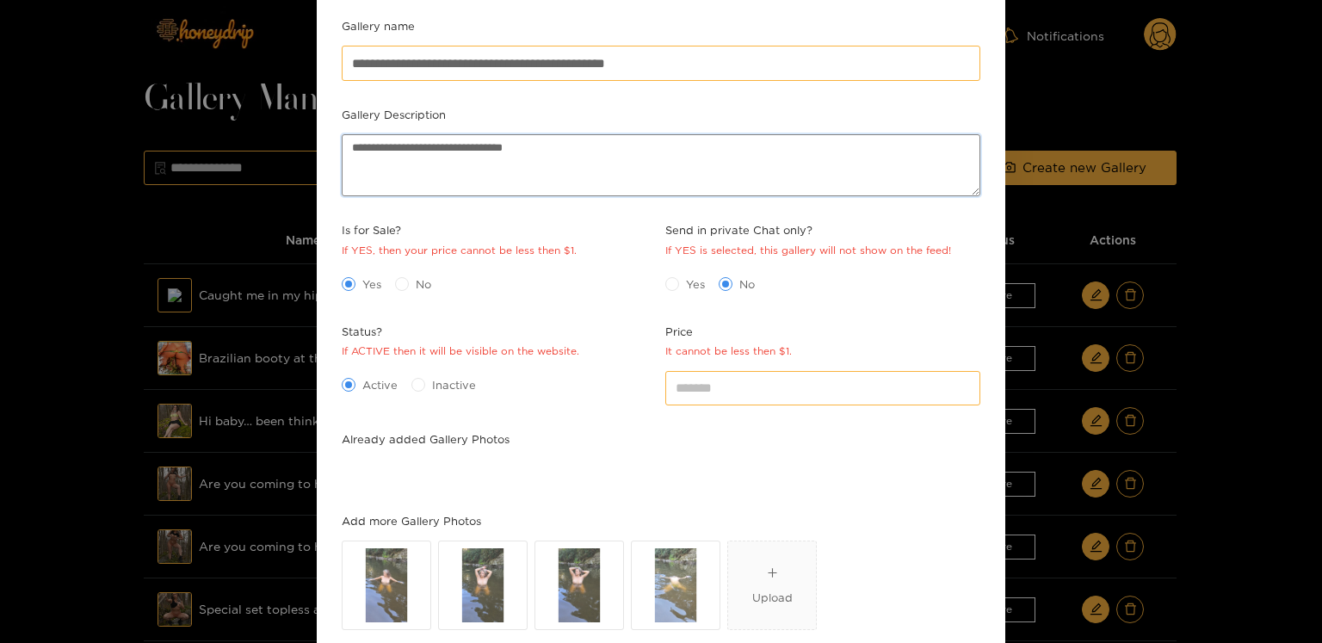
click at [529, 160] on textarea "**********" at bounding box center [661, 165] width 639 height 62
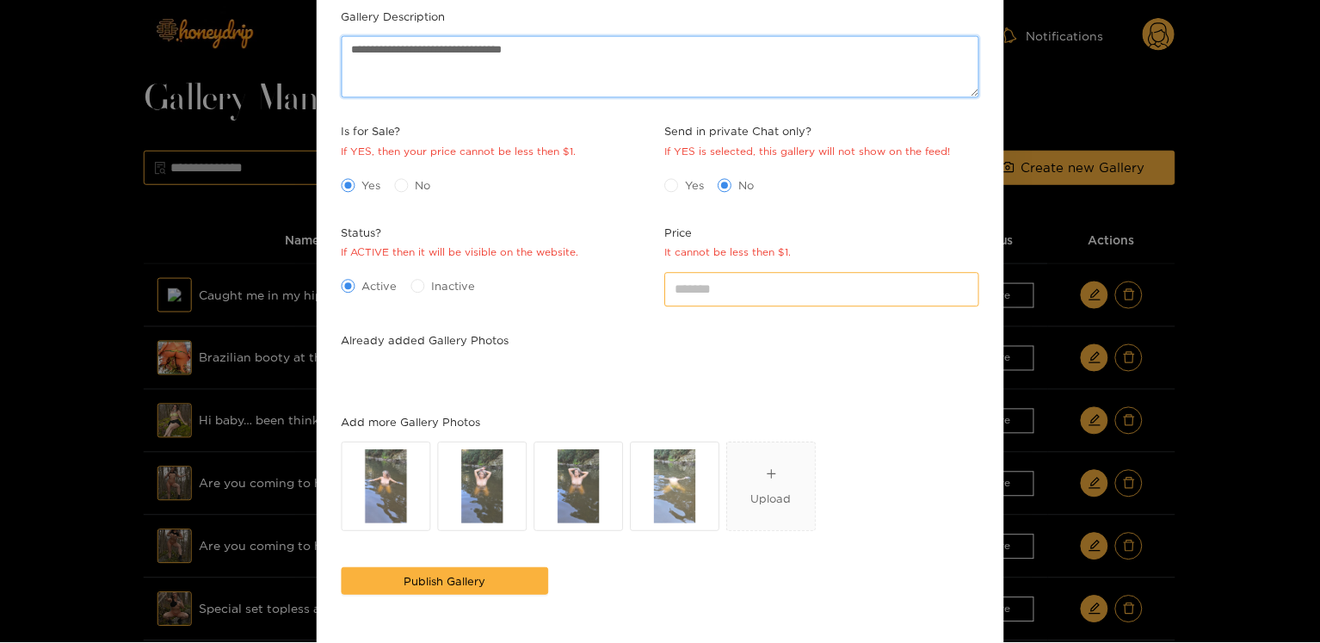
scroll to position [318, 0]
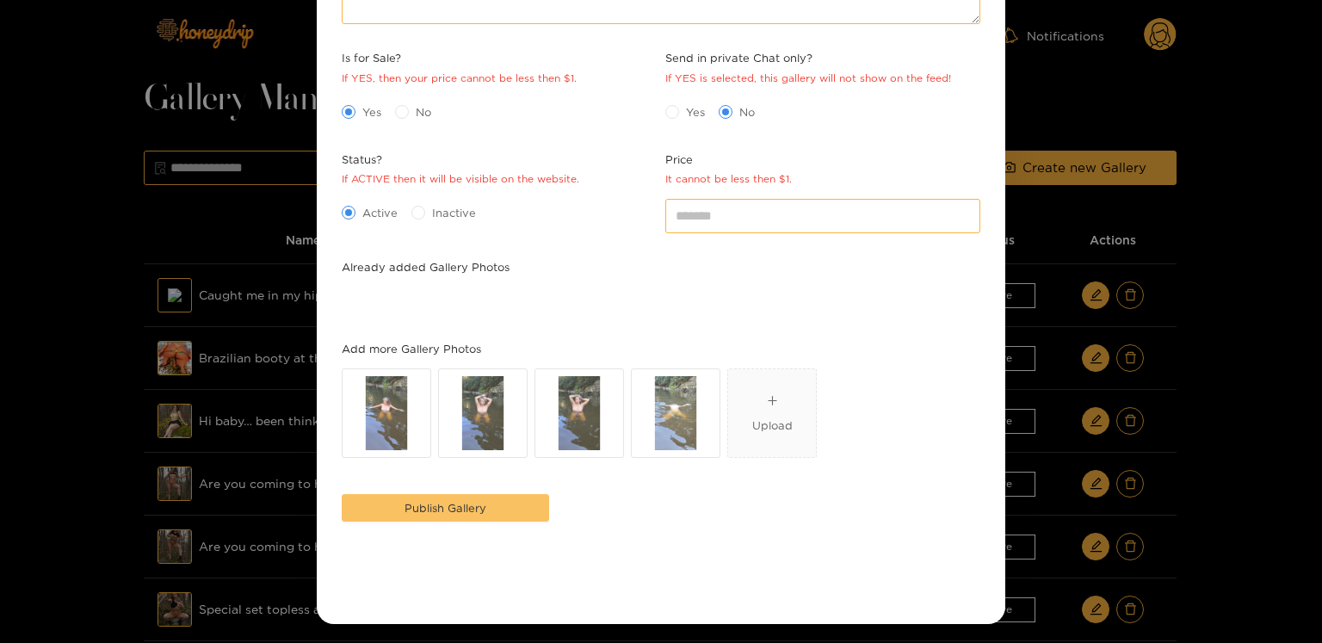
click at [516, 517] on button "Publish Gallery" at bounding box center [445, 508] width 207 height 28
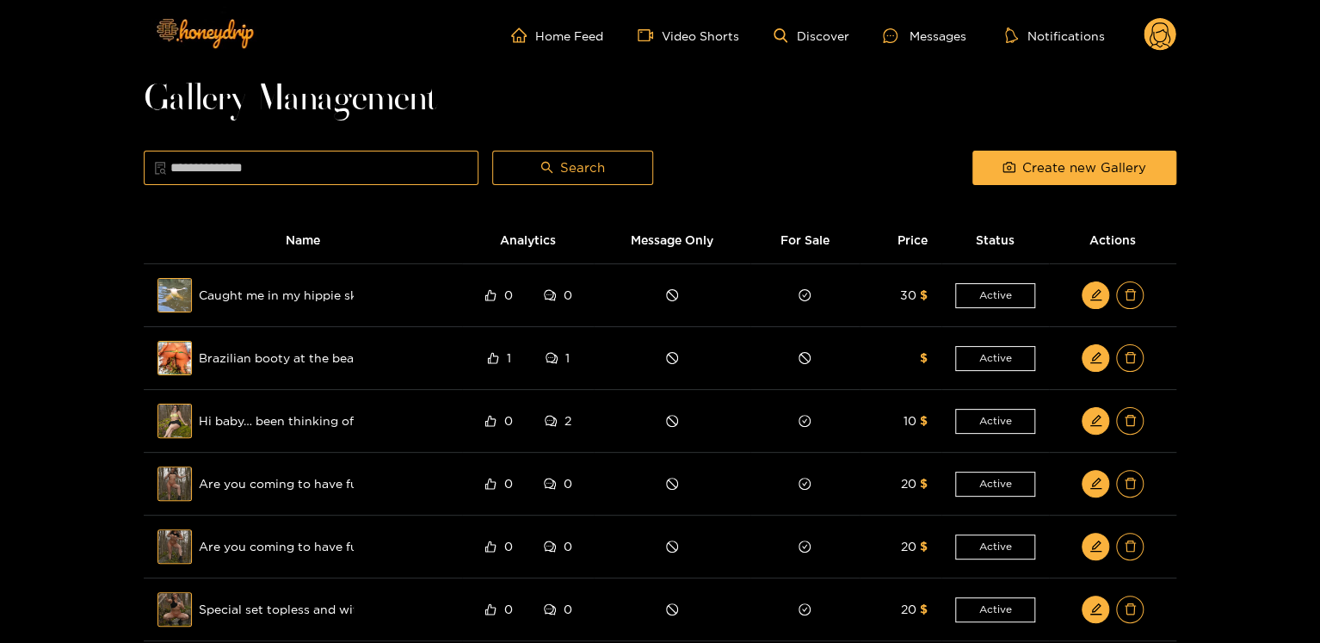
click at [1150, 40] on circle at bounding box center [1160, 34] width 33 height 33
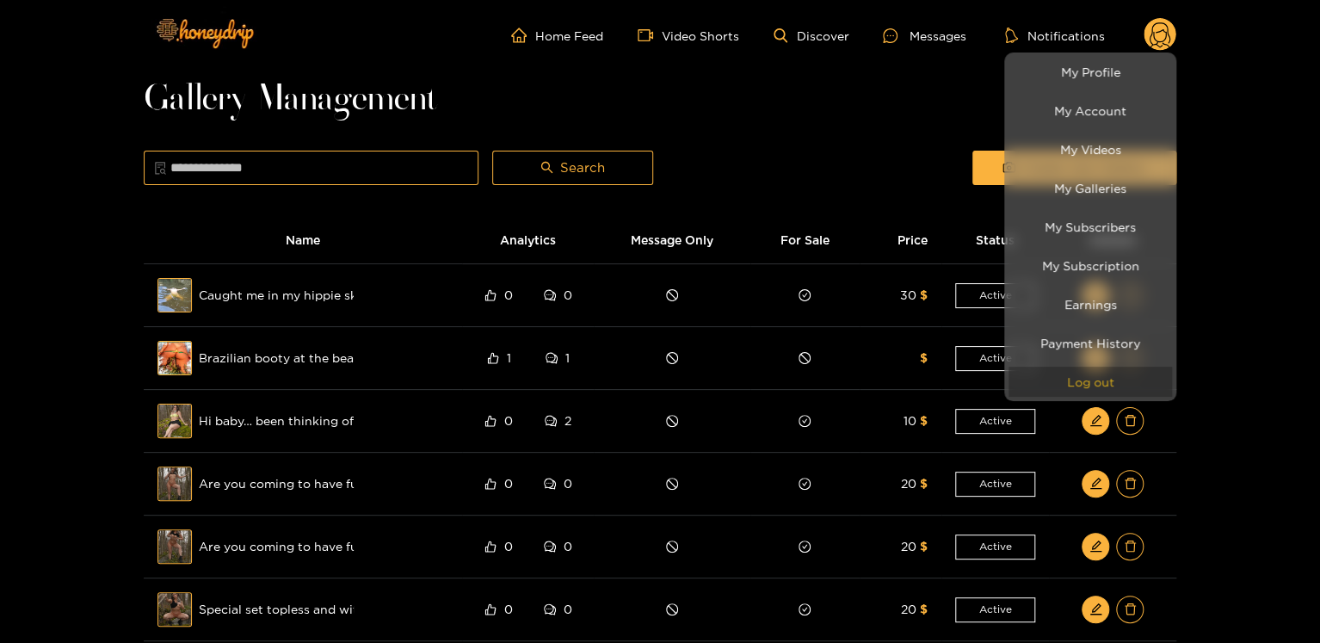
click at [1156, 381] on button "Log out" at bounding box center [1091, 382] width 164 height 30
